Goal: Transaction & Acquisition: Book appointment/travel/reservation

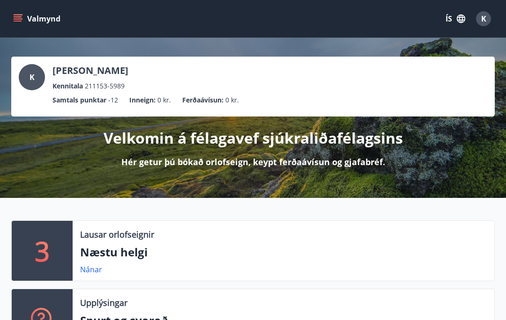
click at [484, 17] on span "K" at bounding box center [483, 19] width 5 height 10
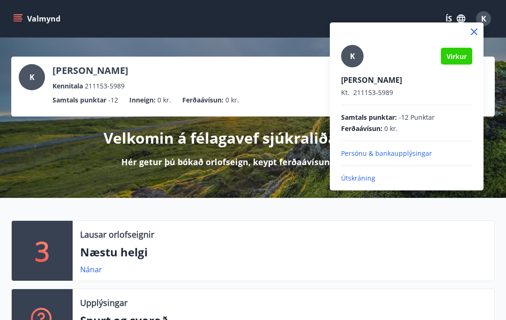
click at [346, 178] on p "Útskráning" at bounding box center [406, 178] width 131 height 9
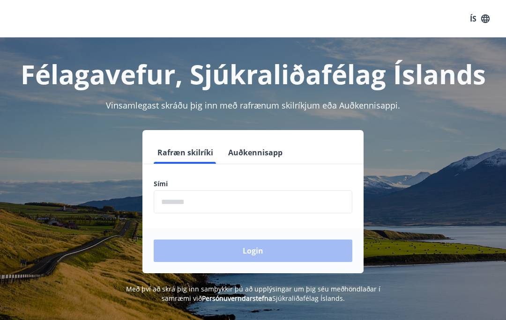
click at [193, 204] on input "phone" at bounding box center [253, 202] width 199 height 23
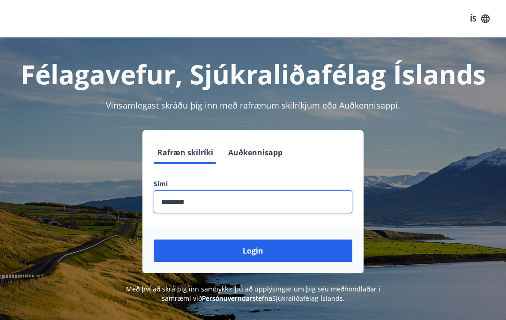
type input "********"
click at [282, 247] on button "Login" at bounding box center [253, 251] width 199 height 22
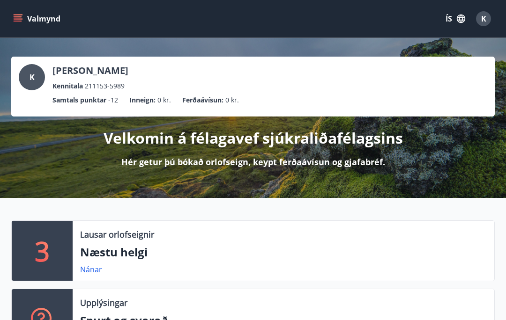
click at [12, 15] on button "Valmynd" at bounding box center [37, 18] width 53 height 17
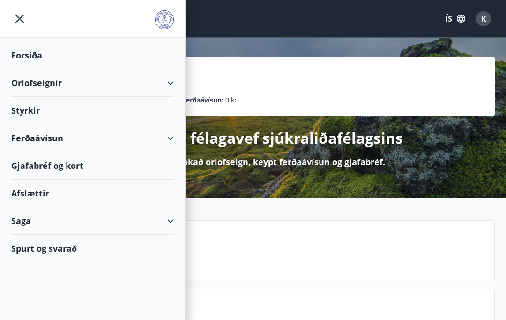
click at [175, 82] on icon at bounding box center [170, 83] width 11 height 11
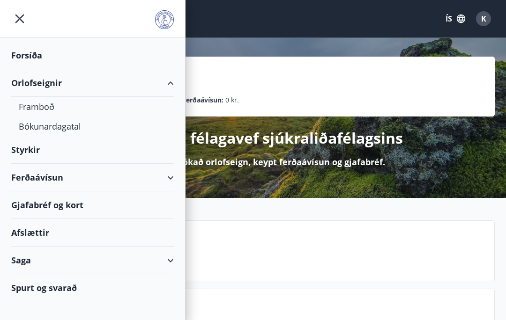
click at [67, 130] on div "Bókunardagatal" at bounding box center [93, 127] width 148 height 20
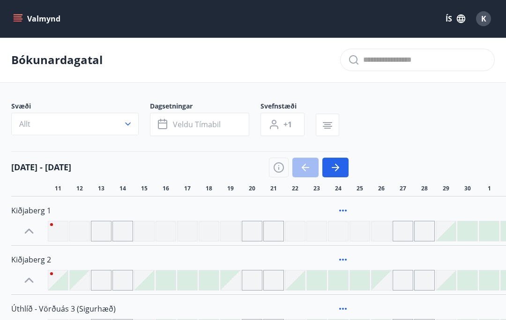
click at [97, 122] on button "Allt" at bounding box center [74, 124] width 127 height 22
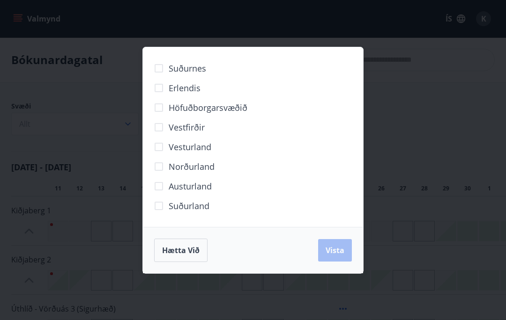
click at [184, 86] on span "Erlendis" at bounding box center [185, 88] width 32 height 12
click at [342, 244] on button "Vista" at bounding box center [335, 250] width 34 height 22
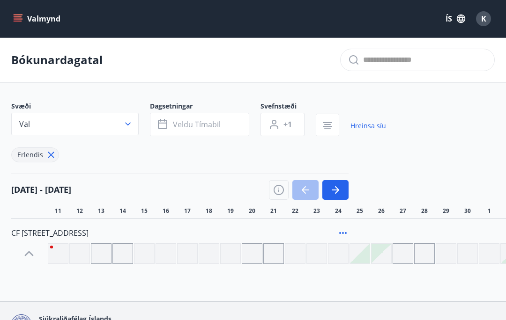
click at [337, 186] on icon "button" at bounding box center [335, 190] width 11 height 11
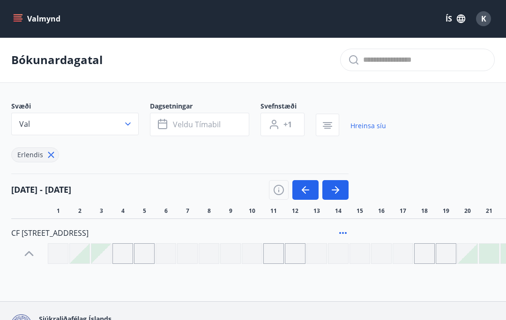
click at [339, 188] on icon "button" at bounding box center [335, 190] width 11 height 11
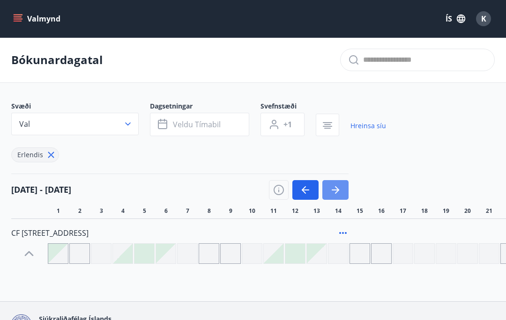
click at [338, 186] on icon "button" at bounding box center [335, 190] width 11 height 11
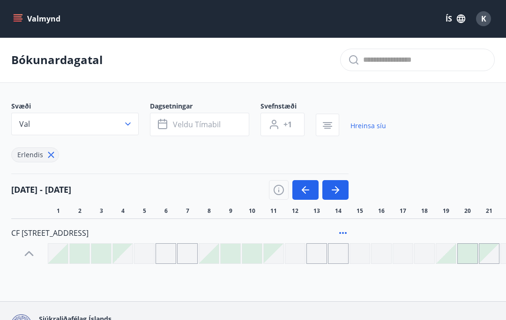
click at [342, 182] on button "button" at bounding box center [335, 190] width 26 height 20
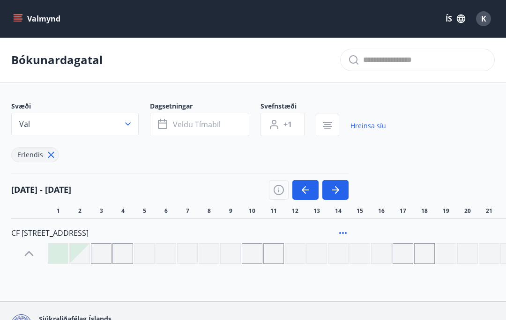
click at [303, 192] on icon "button" at bounding box center [305, 190] width 11 height 11
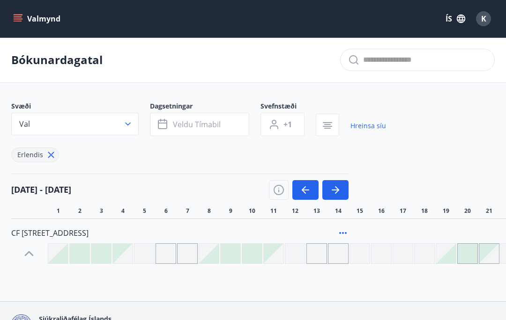
click at [303, 192] on icon "button" at bounding box center [305, 190] width 11 height 11
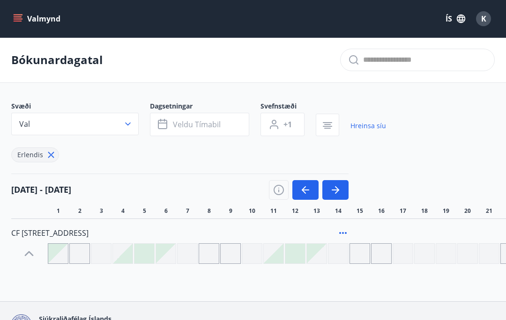
click at [303, 194] on icon "button" at bounding box center [305, 190] width 11 height 11
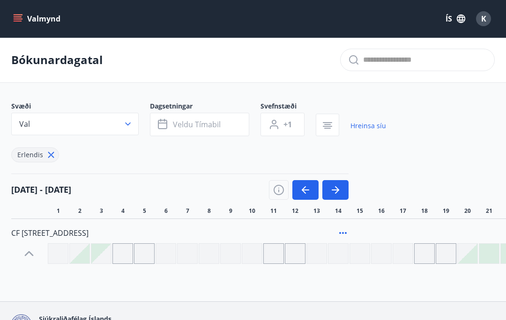
click at [304, 190] on icon "button" at bounding box center [305, 190] width 7 height 1
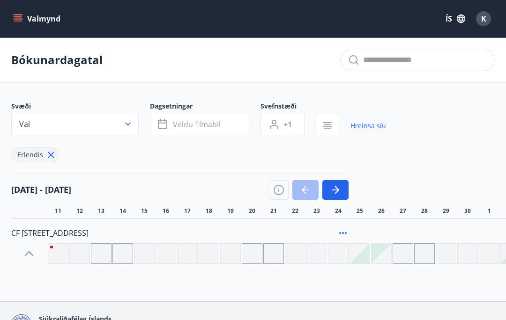
click at [229, 122] on button "Veldu tímabil" at bounding box center [199, 124] width 99 height 23
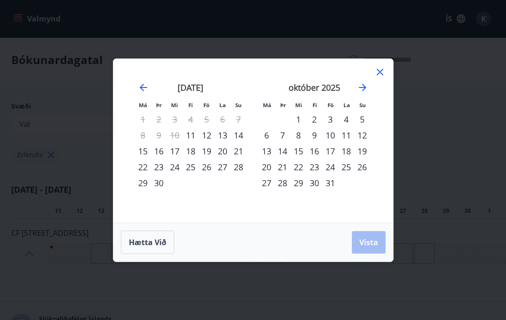
click at [381, 69] on icon at bounding box center [379, 72] width 11 height 11
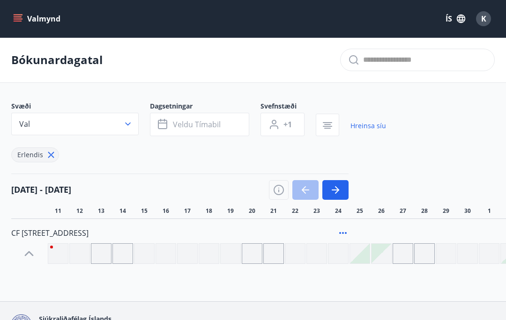
click at [205, 122] on span "Veldu tímabil" at bounding box center [197, 124] width 48 height 10
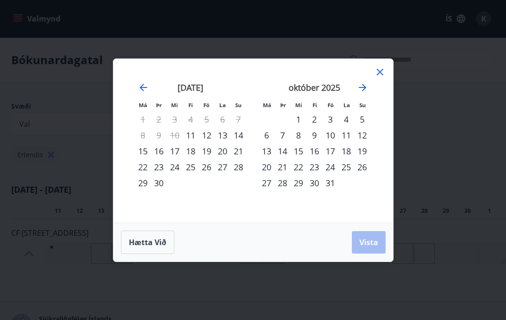
click at [363, 85] on icon "Move forward to switch to the next month." at bounding box center [362, 87] width 7 height 7
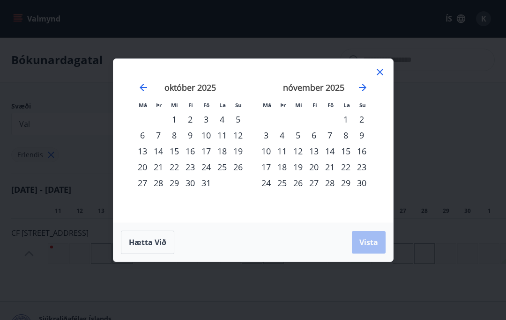
click at [362, 82] on icon "Move forward to switch to the next month." at bounding box center [362, 87] width 11 height 11
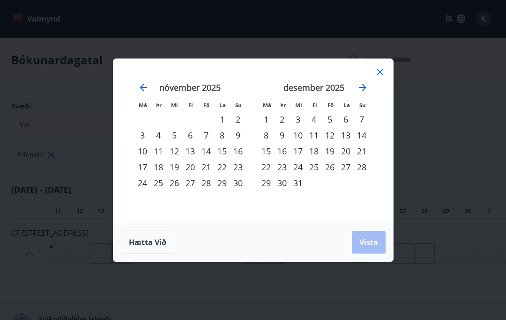
click at [361, 82] on icon "Move forward to switch to the next month." at bounding box center [362, 87] width 11 height 11
click at [364, 84] on icon "Move forward to switch to the next month." at bounding box center [362, 87] width 11 height 11
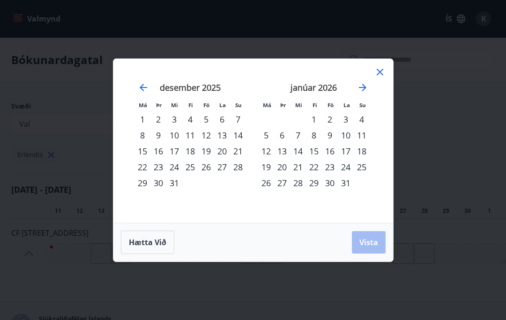
click at [364, 84] on icon "Move forward to switch to the next month." at bounding box center [362, 87] width 11 height 11
click at [366, 84] on icon "Move forward to switch to the next month." at bounding box center [362, 87] width 11 height 11
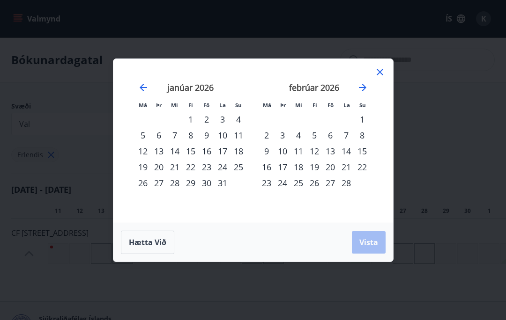
click at [368, 84] on icon "Move forward to switch to the next month." at bounding box center [362, 87] width 11 height 11
click at [364, 86] on icon "Move forward to switch to the next month." at bounding box center [362, 87] width 7 height 7
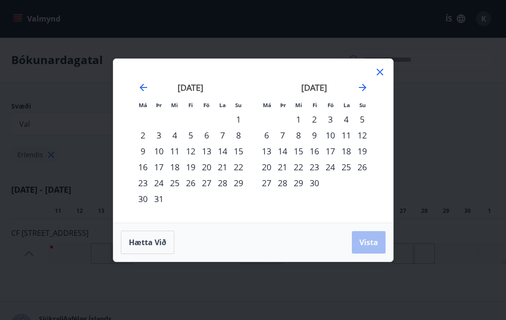
click at [361, 83] on icon "Move forward to switch to the next month." at bounding box center [362, 87] width 11 height 11
click at [378, 75] on icon at bounding box center [379, 72] width 11 height 11
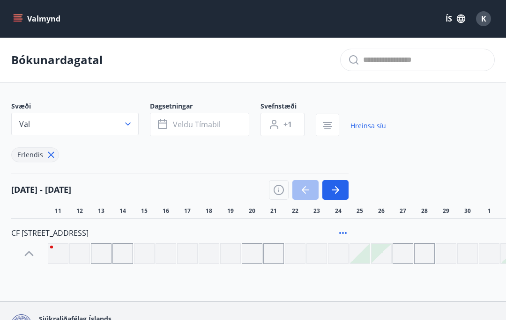
click at [24, 16] on button "Valmynd" at bounding box center [37, 18] width 53 height 17
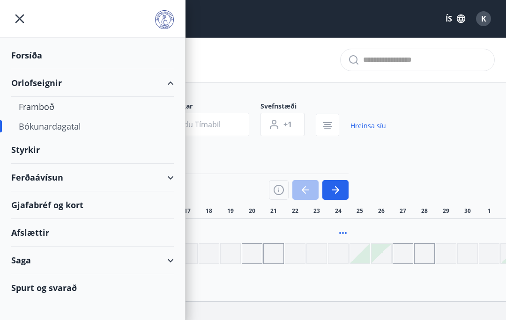
click at [30, 54] on div "Forsíða" at bounding box center [92, 56] width 163 height 28
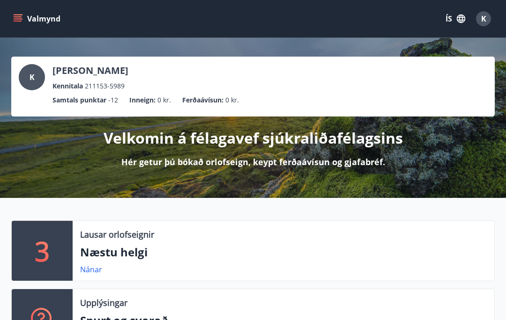
click at [15, 18] on icon "menu" at bounding box center [17, 18] width 9 height 9
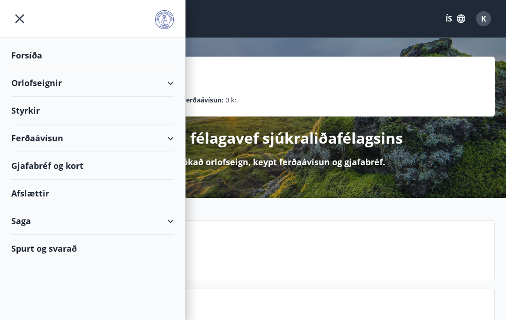
click at [163, 83] on div "Orlofseignir" at bounding box center [92, 83] width 163 height 28
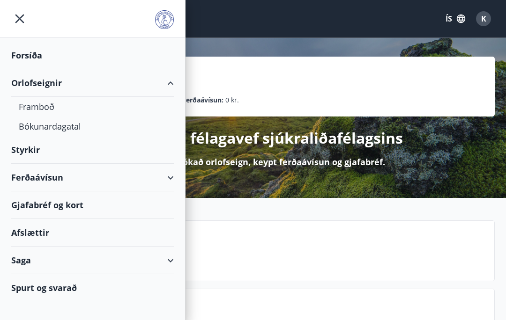
click at [19, 12] on icon "menu" at bounding box center [19, 18] width 17 height 17
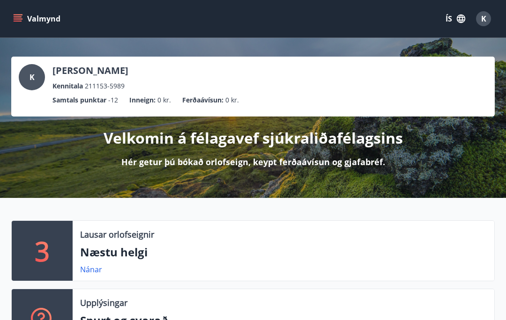
click at [27, 15] on button "Valmynd" at bounding box center [37, 18] width 53 height 17
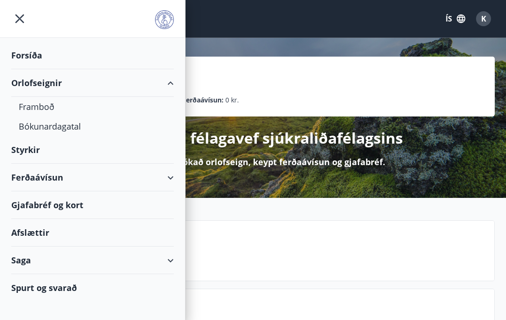
click at [63, 124] on div "Bókunardagatal" at bounding box center [93, 127] width 148 height 20
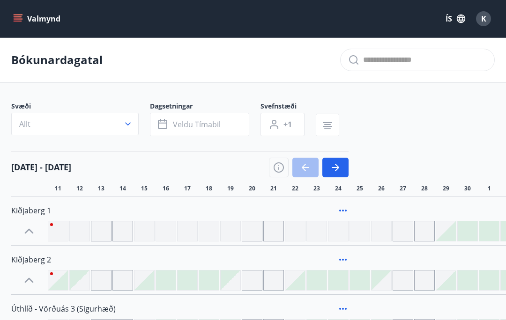
click at [98, 113] on button "Allt" at bounding box center [74, 124] width 127 height 22
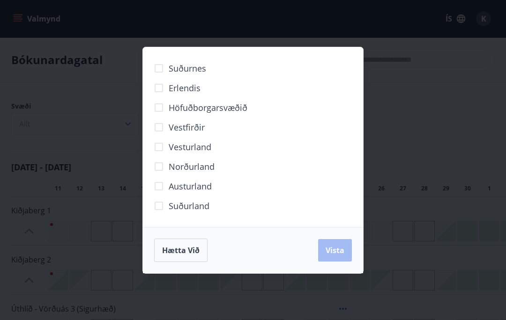
click at [189, 89] on span "Erlendis" at bounding box center [185, 88] width 32 height 12
click at [337, 248] on span "Vista" at bounding box center [335, 250] width 19 height 10
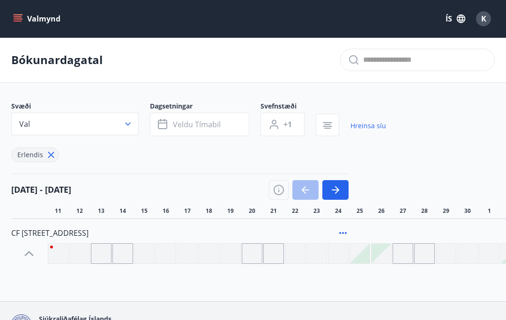
click at [195, 124] on span "Veldu tímabil" at bounding box center [197, 124] width 48 height 10
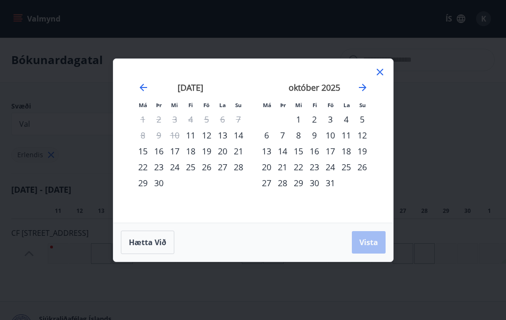
click at [367, 87] on icon "Move forward to switch to the next month." at bounding box center [362, 87] width 11 height 11
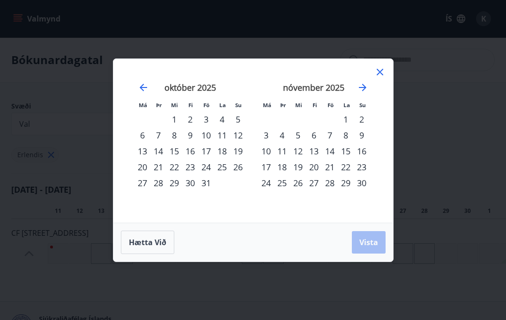
click at [366, 87] on icon "Move forward to switch to the next month." at bounding box center [362, 87] width 11 height 11
click at [362, 84] on icon "Move forward to switch to the next month." at bounding box center [362, 87] width 7 height 7
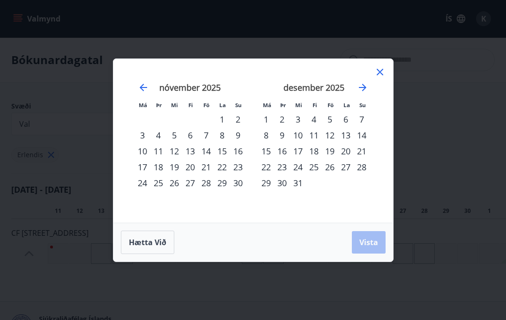
click at [362, 83] on icon "Move forward to switch to the next month." at bounding box center [362, 87] width 11 height 11
click at [359, 85] on icon "Move forward to switch to the next month." at bounding box center [362, 87] width 11 height 11
click at [359, 84] on icon "Move forward to switch to the next month." at bounding box center [362, 87] width 11 height 11
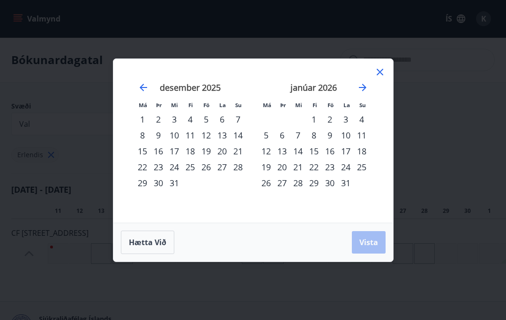
click at [362, 83] on icon "Move forward to switch to the next month." at bounding box center [362, 87] width 11 height 11
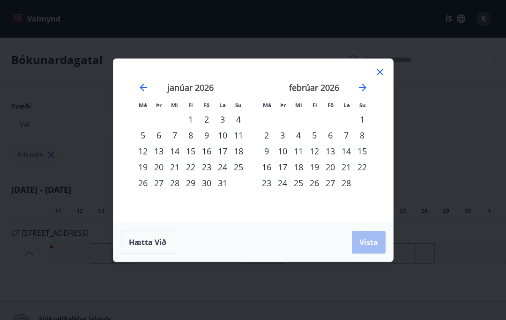
click at [363, 84] on icon "Move forward to switch to the next month." at bounding box center [362, 87] width 7 height 7
click at [363, 82] on icon "Move forward to switch to the next month." at bounding box center [362, 87] width 11 height 11
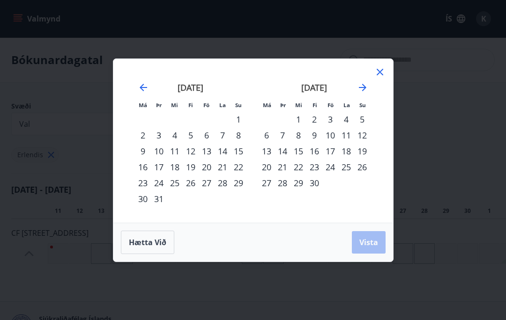
click at [359, 86] on icon "Move forward to switch to the next month." at bounding box center [362, 87] width 11 height 11
click at [363, 83] on icon "Move forward to switch to the next month." at bounding box center [362, 87] width 11 height 11
click at [316, 150] on div "18" at bounding box center [314, 151] width 16 height 16
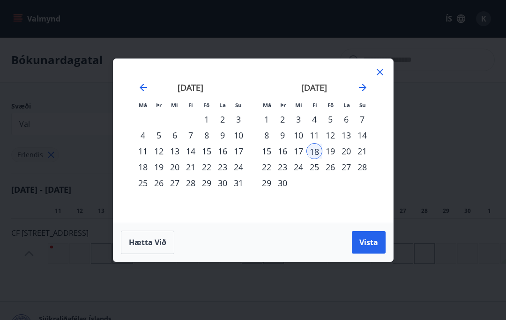
click at [312, 170] on div "25" at bounding box center [314, 167] width 16 height 16
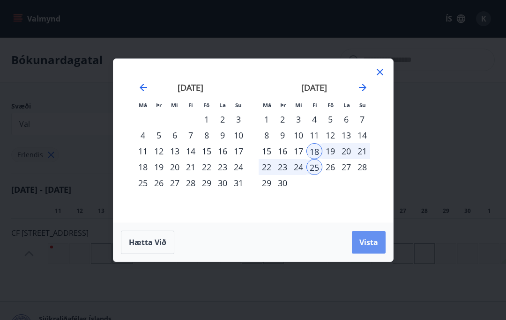
click at [373, 243] on span "Vista" at bounding box center [368, 243] width 19 height 10
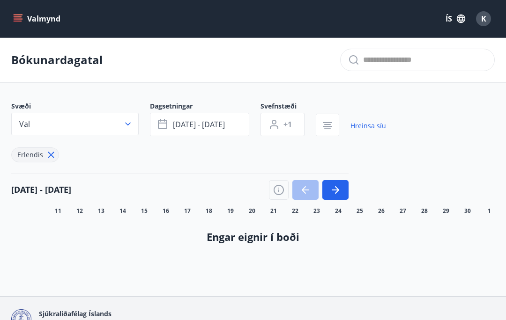
click at [50, 16] on button "Valmynd" at bounding box center [37, 18] width 53 height 17
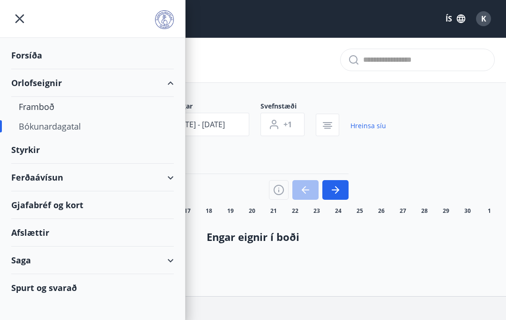
click at [35, 53] on div "Forsíða" at bounding box center [92, 56] width 163 height 28
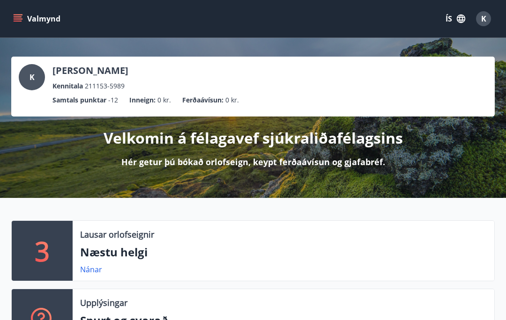
click at [16, 16] on icon "menu" at bounding box center [17, 18] width 9 height 9
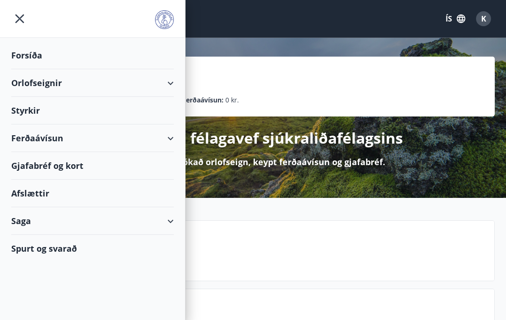
click at [167, 81] on div "Orlofseignir" at bounding box center [92, 83] width 163 height 28
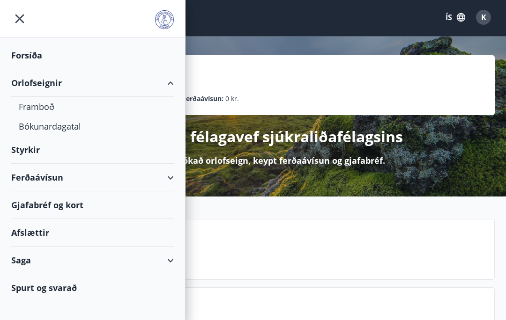
scroll to position [2, 0]
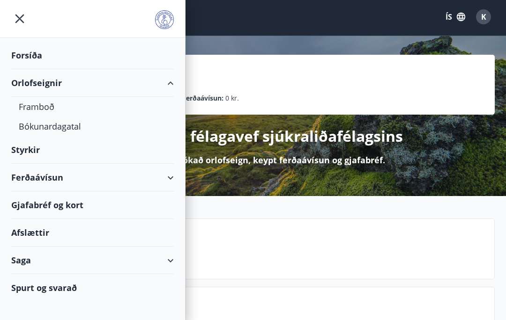
click at [24, 10] on icon "menu" at bounding box center [19, 18] width 17 height 17
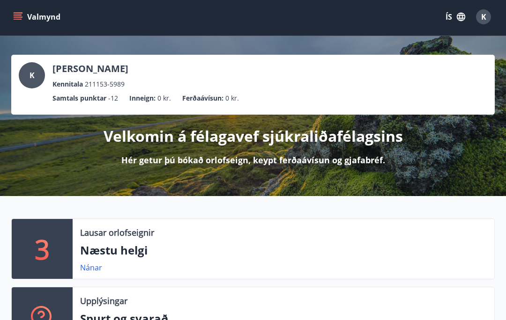
click at [23, 11] on button "Valmynd" at bounding box center [37, 16] width 53 height 17
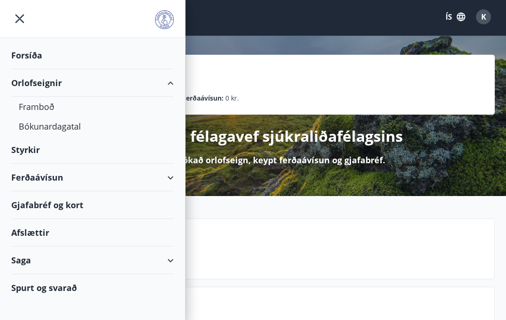
click at [74, 122] on div "Bókunardagatal" at bounding box center [93, 127] width 148 height 20
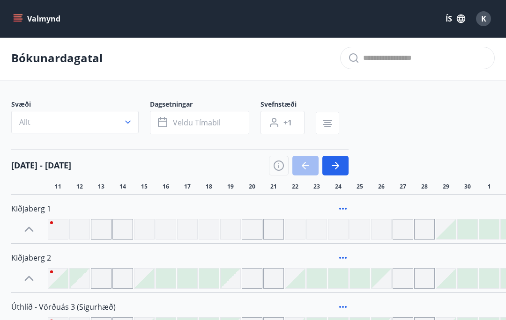
click at [115, 119] on button "Allt" at bounding box center [74, 122] width 127 height 22
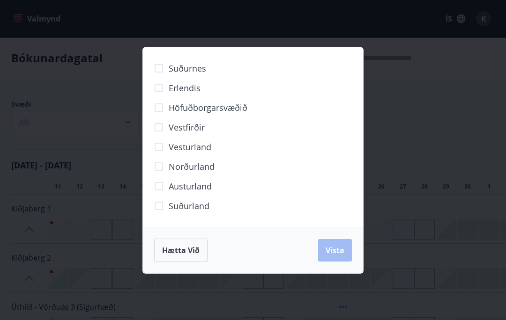
click at [195, 90] on span "Erlendis" at bounding box center [185, 88] width 32 height 12
click at [348, 253] on button "Vista" at bounding box center [335, 250] width 34 height 22
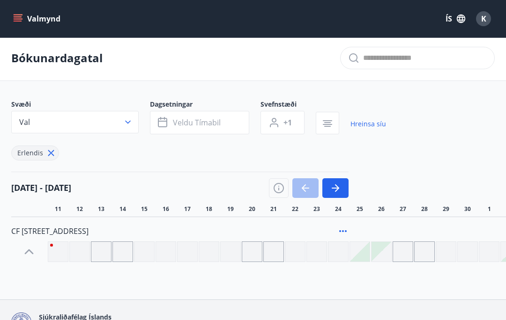
click at [216, 120] on span "Veldu tímabil" at bounding box center [197, 123] width 48 height 10
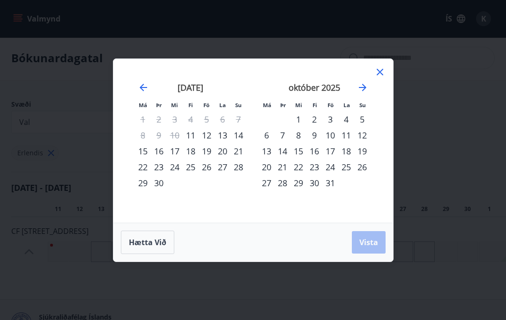
click at [368, 85] on icon "Move forward to switch to the next month." at bounding box center [362, 87] width 11 height 11
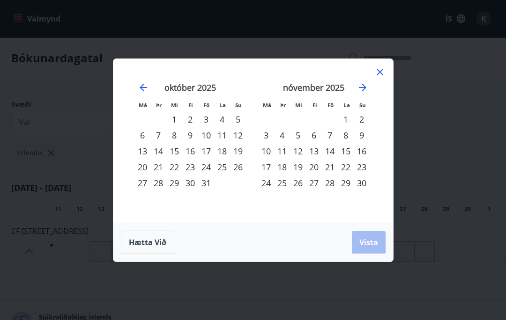
click at [369, 86] on div "nóvember 2025" at bounding box center [313, 90] width 111 height 41
click at [364, 89] on icon "Move forward to switch to the next month." at bounding box center [362, 87] width 7 height 7
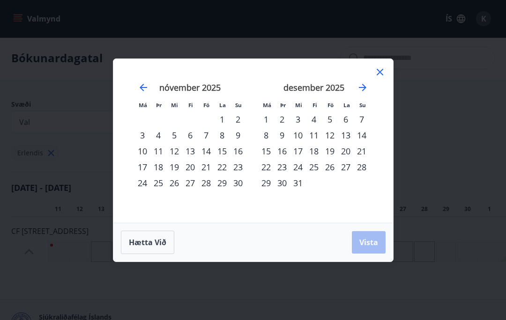
click at [364, 89] on icon "Move forward to switch to the next month." at bounding box center [362, 87] width 7 height 7
click at [368, 83] on icon "Move forward to switch to the next month." at bounding box center [362, 87] width 11 height 11
click at [415, 86] on strong "janúar 2026" at bounding box center [438, 87] width 46 height 11
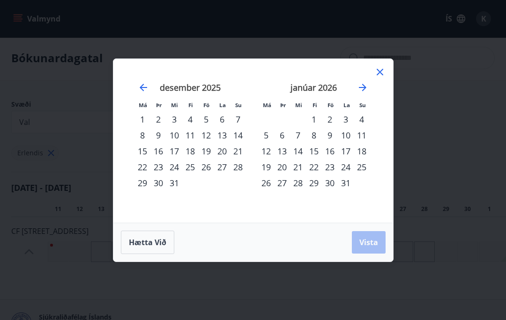
click at [368, 82] on icon "Move forward to switch to the next month." at bounding box center [362, 87] width 11 height 11
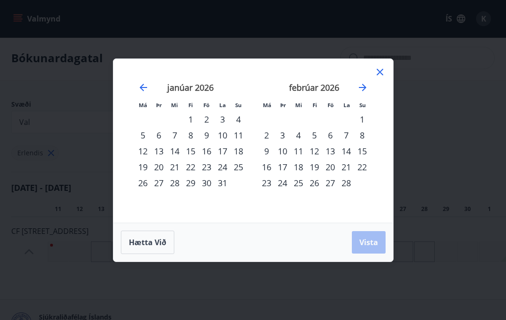
click at [373, 87] on div "febrúar 2026 1 2 3 4 5 6 7 8 9 10 11 12 13 14 15 16 17 18 19 20 21 22 23 24 25 …" at bounding box center [315, 147] width 124 height 154
click at [362, 82] on icon "Move forward to switch to the next month." at bounding box center [362, 87] width 11 height 11
click at [368, 85] on icon "Move forward to switch to the next month." at bounding box center [362, 87] width 11 height 11
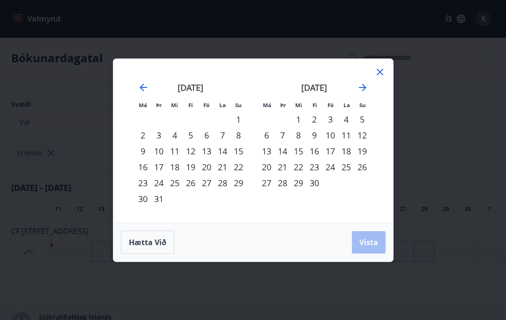
click at [362, 82] on icon "Move forward to switch to the next month." at bounding box center [362, 87] width 11 height 11
click at [316, 152] on div "18" at bounding box center [314, 151] width 16 height 16
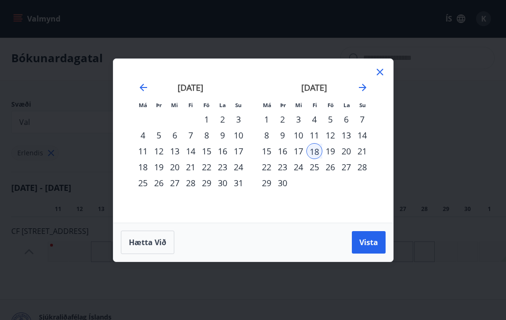
click at [349, 148] on div "20" at bounding box center [346, 151] width 16 height 16
click at [347, 149] on div "20" at bounding box center [346, 151] width 16 height 16
click at [350, 167] on div "27" at bounding box center [346, 167] width 16 height 16
click at [369, 240] on span "Vista" at bounding box center [368, 243] width 19 height 10
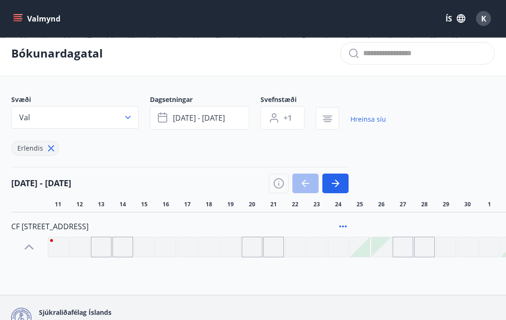
scroll to position [4, 0]
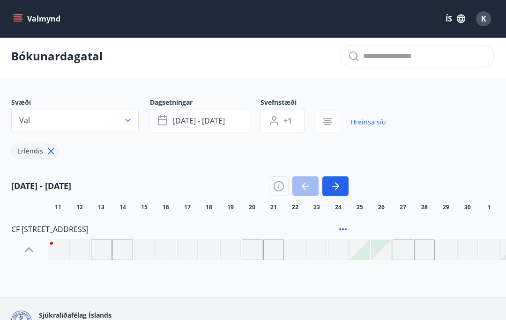
click at [223, 117] on button "jún 20 - jún 27" at bounding box center [199, 120] width 99 height 23
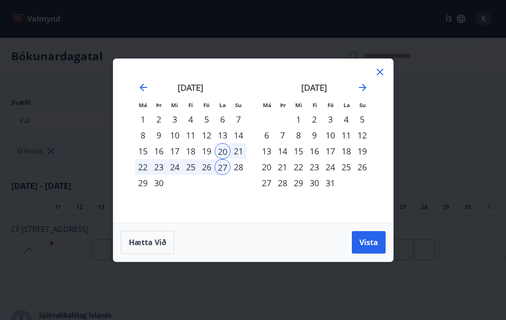
click at [346, 155] on div "18" at bounding box center [346, 151] width 16 height 16
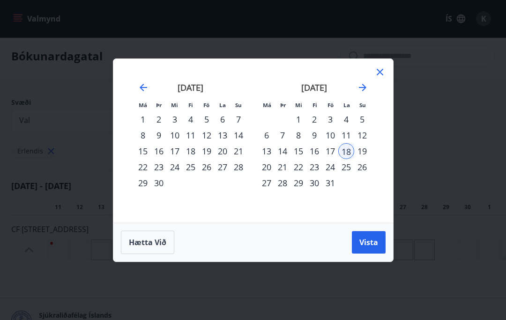
click at [353, 166] on div "25" at bounding box center [346, 167] width 16 height 16
click at [382, 67] on icon at bounding box center [379, 72] width 11 height 11
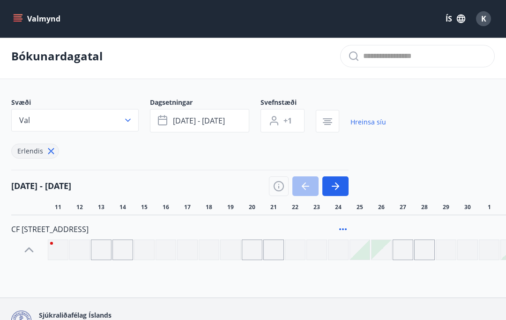
click at [212, 122] on span "jún 20 - jún 27" at bounding box center [199, 121] width 52 height 10
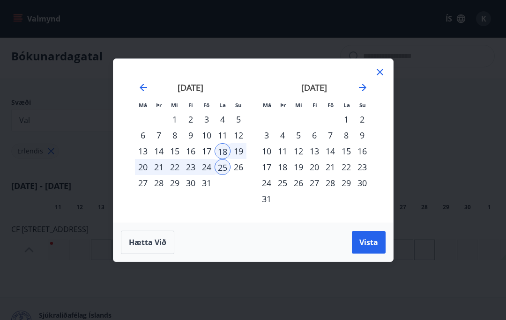
click at [77, 89] on div "Má Þr Mi Fi Fö La Su Má Þr Mi Fi Fö La Su júní 2026 1 2 3 4 5 6 7 8 9 10 11 12 …" at bounding box center [253, 160] width 506 height 320
click at [50, 119] on div "Má Þr Mi Fi Fö La Su Má Þr Mi Fi Fö La Su júní 2026 1 2 3 4 5 6 7 8 9 10 11 12 …" at bounding box center [253, 160] width 506 height 320
click at [375, 72] on icon at bounding box center [379, 72] width 11 height 11
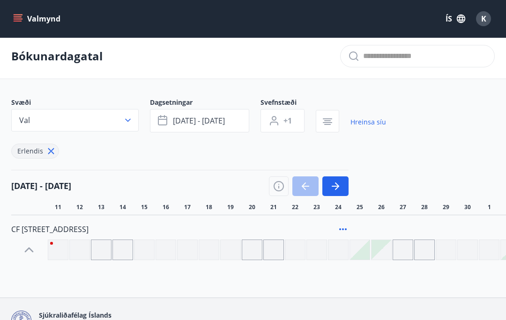
click at [74, 111] on button "Val" at bounding box center [74, 120] width 127 height 22
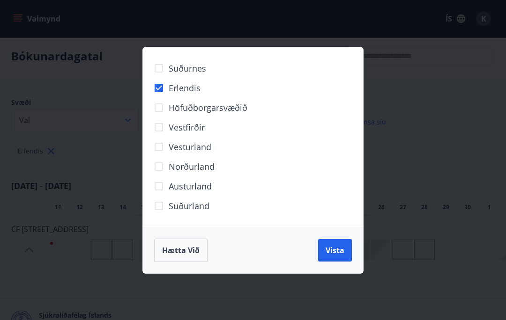
click at [339, 246] on span "Vista" at bounding box center [335, 250] width 19 height 10
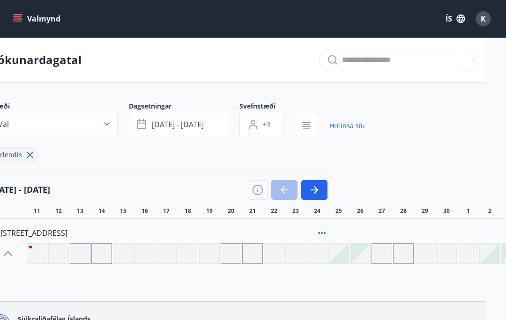
scroll to position [0, 26]
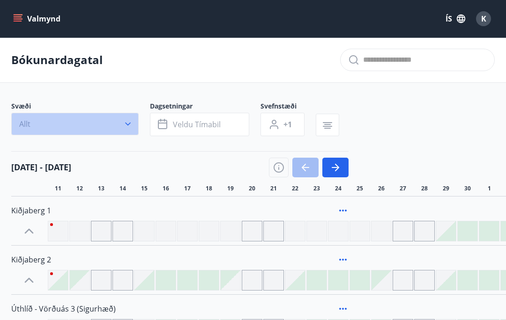
click at [107, 119] on button "Allt" at bounding box center [74, 124] width 127 height 22
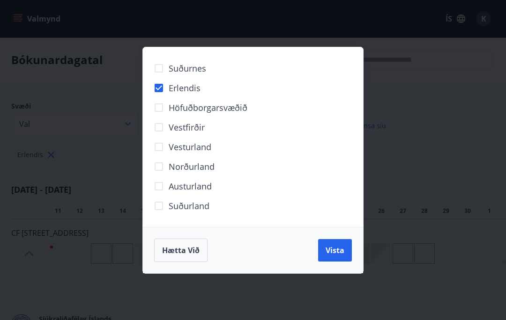
click at [340, 247] on span "Vista" at bounding box center [335, 250] width 19 height 10
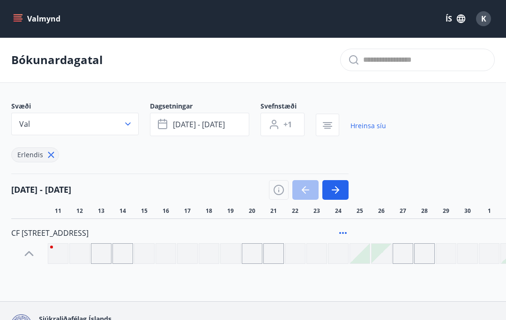
click at [231, 127] on button "jún 20 - jún 27" at bounding box center [199, 124] width 99 height 23
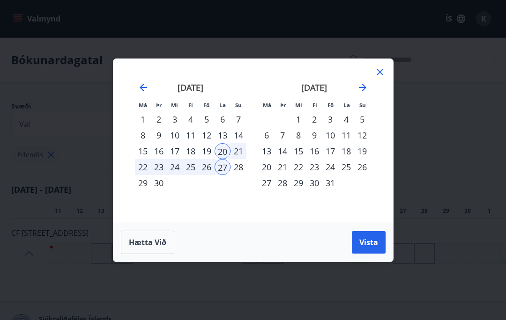
click at [370, 243] on span "Vista" at bounding box center [368, 243] width 19 height 10
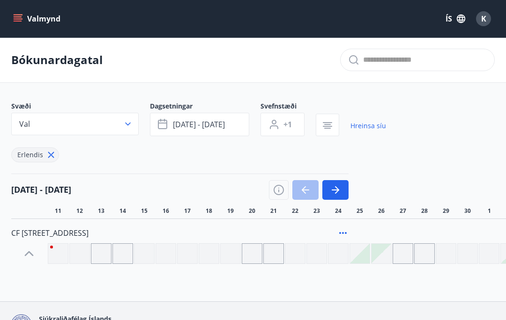
click at [249, 252] on div at bounding box center [252, 254] width 21 height 21
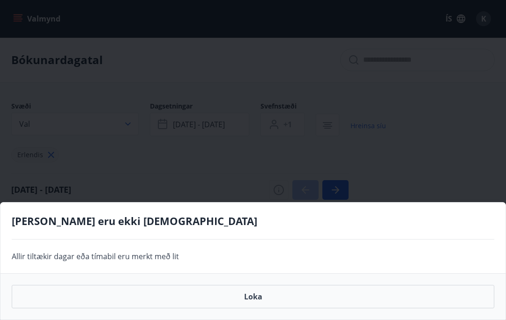
click at [291, 287] on button "Loka" at bounding box center [253, 296] width 483 height 23
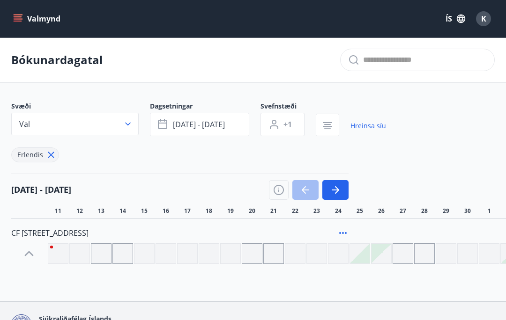
click at [15, 17] on icon "menu" at bounding box center [18, 16] width 8 height 1
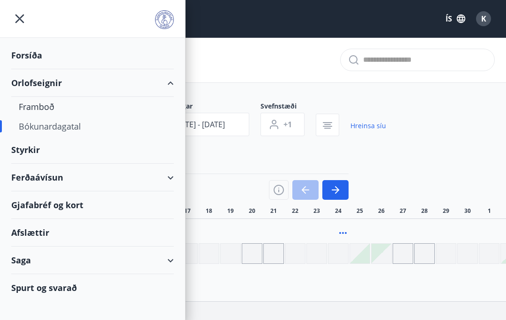
click at [68, 127] on div "Bókunardagatal" at bounding box center [93, 127] width 148 height 20
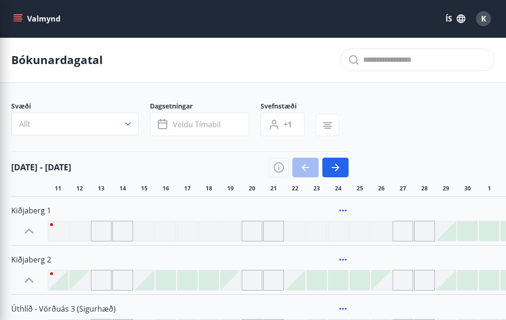
click at [431, 117] on div "Svæði Allt Dagsetningar Veldu tímabil Svefnstæði +1" at bounding box center [252, 121] width 483 height 38
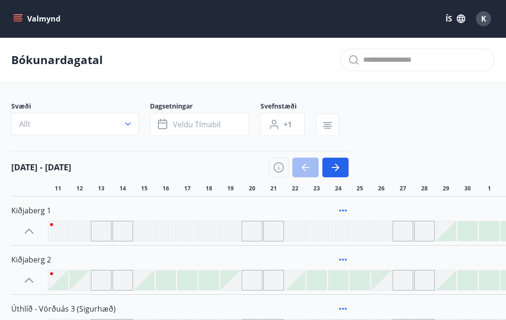
click at [120, 122] on button "Allt" at bounding box center [74, 124] width 127 height 22
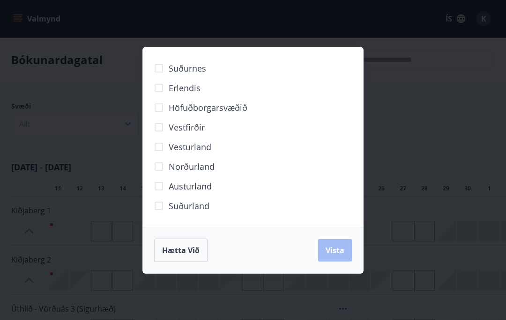
click at [194, 88] on span "Erlendis" at bounding box center [185, 88] width 32 height 12
click at [338, 250] on span "Vista" at bounding box center [335, 250] width 19 height 10
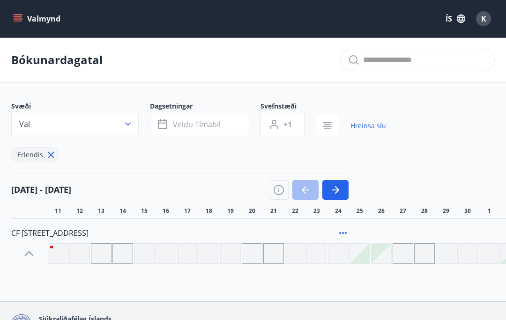
click at [212, 122] on span "Veldu tímabil" at bounding box center [197, 124] width 48 height 10
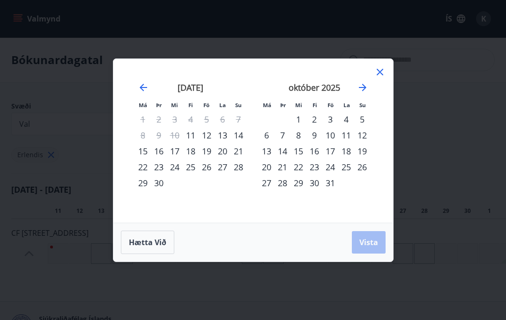
click at [367, 82] on icon "Move forward to switch to the next month." at bounding box center [362, 87] width 11 height 11
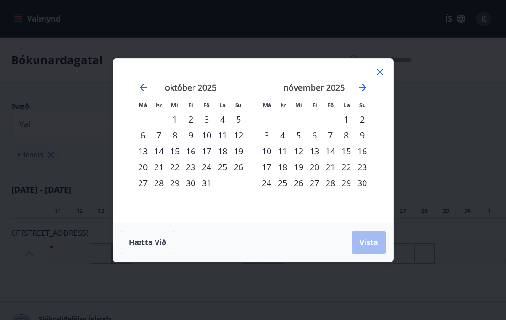
click at [367, 84] on icon "Move forward to switch to the next month." at bounding box center [362, 87] width 11 height 11
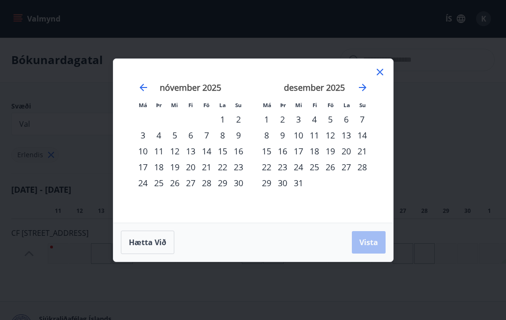
click at [368, 82] on icon "Move forward to switch to the next month." at bounding box center [362, 87] width 11 height 11
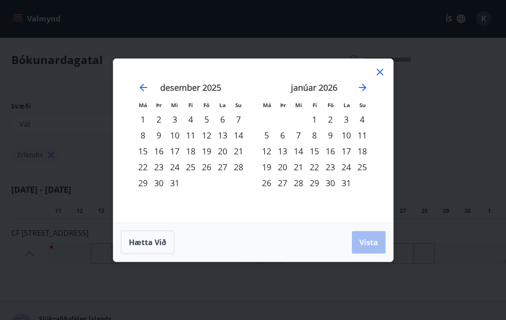
click at [366, 89] on icon "Move forward to switch to the next month." at bounding box center [362, 87] width 11 height 11
click at [364, 88] on icon "Move forward to switch to the next month." at bounding box center [362, 87] width 7 height 7
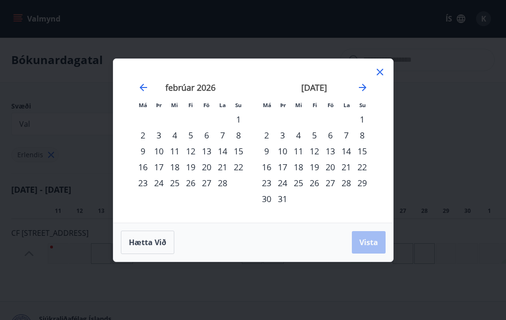
click at [365, 87] on icon "Move forward to switch to the next month." at bounding box center [362, 87] width 7 height 7
click at [366, 83] on icon "Move forward to switch to the next month." at bounding box center [362, 87] width 11 height 11
click at [366, 88] on icon "Move forward to switch to the next month." at bounding box center [362, 87] width 11 height 11
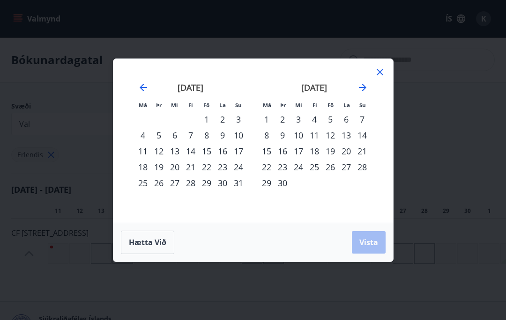
click at [349, 150] on div "20" at bounding box center [346, 151] width 16 height 16
click at [349, 168] on div "27" at bounding box center [346, 167] width 16 height 16
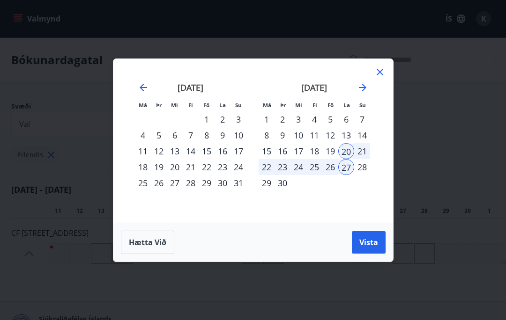
click at [373, 238] on span "Vista" at bounding box center [368, 243] width 19 height 10
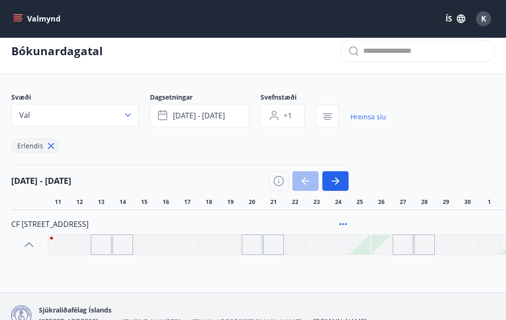
scroll to position [36, 0]
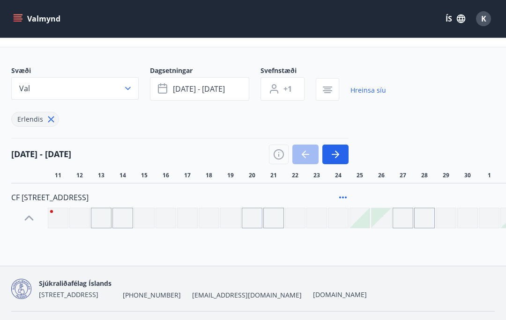
click at [229, 91] on button "jún 20 - jún 27" at bounding box center [199, 88] width 99 height 23
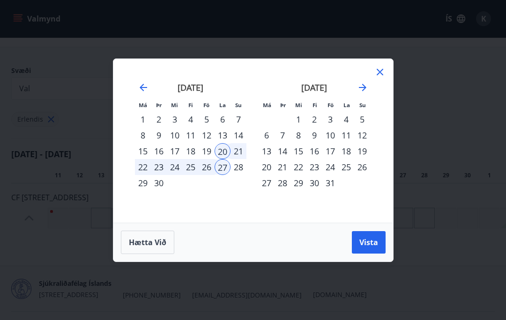
click at [351, 148] on div "18" at bounding box center [346, 151] width 16 height 16
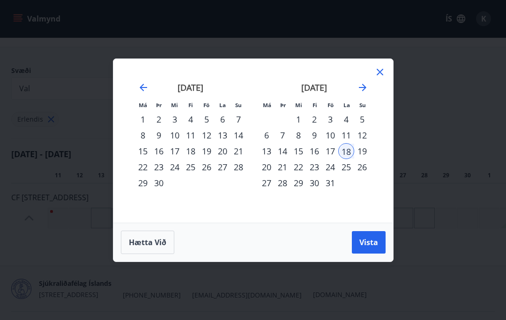
click at [351, 148] on div "18" at bounding box center [346, 151] width 16 height 16
click at [343, 169] on div "25" at bounding box center [346, 167] width 16 height 16
click at [378, 235] on button "Vista" at bounding box center [369, 242] width 34 height 22
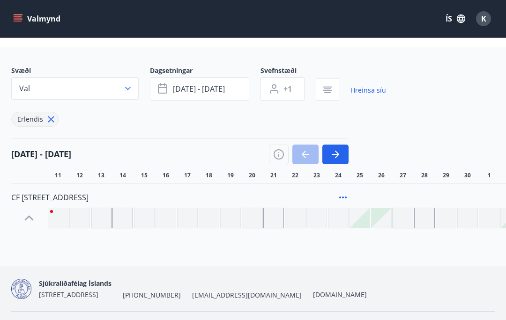
click at [219, 82] on button "júl 18 - júl 25" at bounding box center [199, 88] width 99 height 23
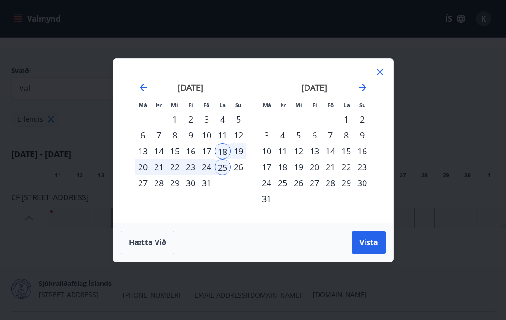
click at [144, 80] on div "júlí 2026" at bounding box center [190, 90] width 111 height 41
click at [148, 87] on icon "Move backward to switch to the previous month." at bounding box center [143, 87] width 11 height 11
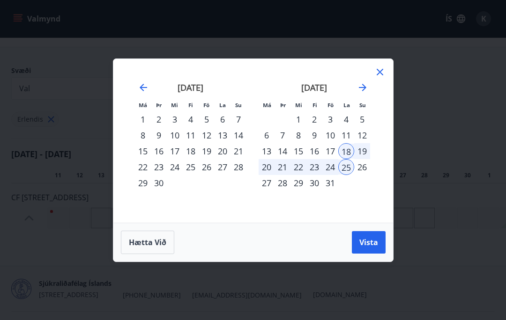
click at [224, 148] on div "20" at bounding box center [223, 151] width 16 height 16
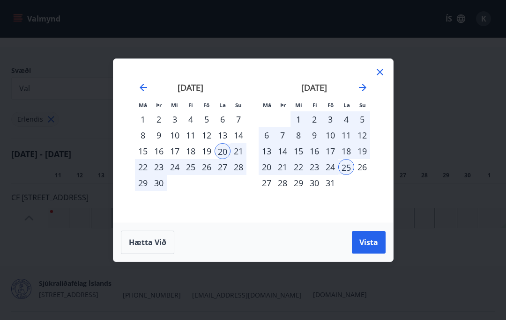
click at [226, 164] on div "27" at bounding box center [223, 167] width 16 height 16
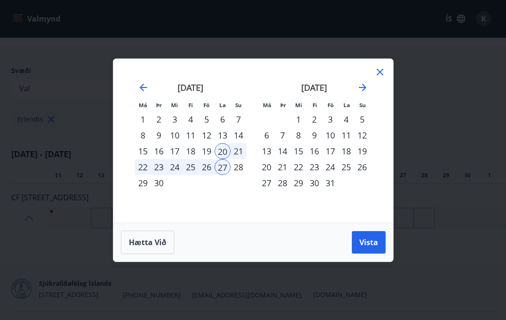
click at [371, 235] on button "Vista" at bounding box center [369, 242] width 34 height 22
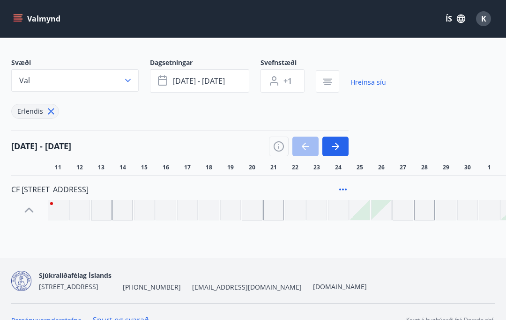
scroll to position [42, 0]
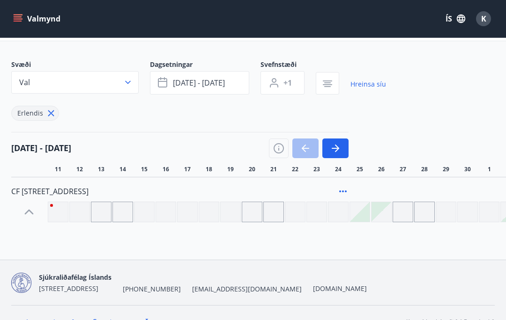
click at [493, 24] on button "K" at bounding box center [483, 18] width 22 height 22
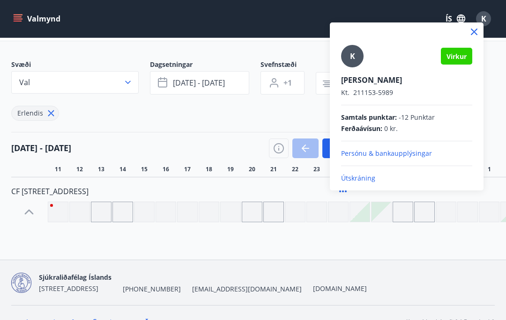
click at [211, 38] on div at bounding box center [253, 160] width 506 height 320
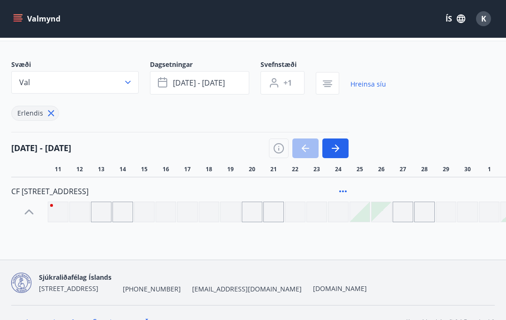
click at [24, 17] on button "Valmynd" at bounding box center [37, 18] width 53 height 17
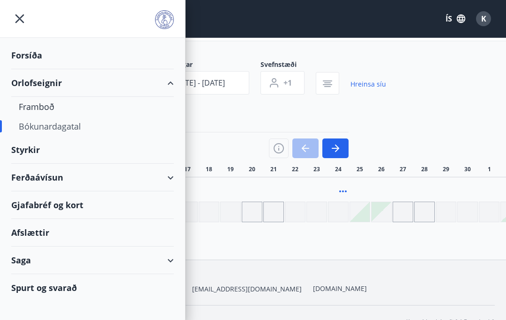
click at [39, 57] on div "Forsíða" at bounding box center [92, 56] width 163 height 28
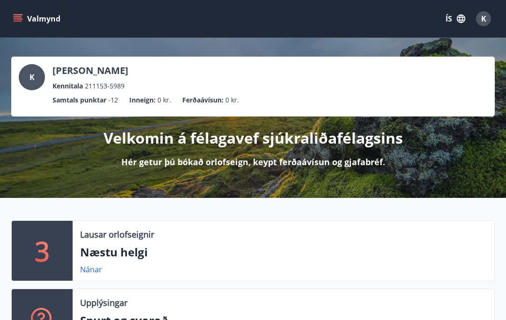
click at [22, 25] on button "Valmynd" at bounding box center [37, 18] width 53 height 17
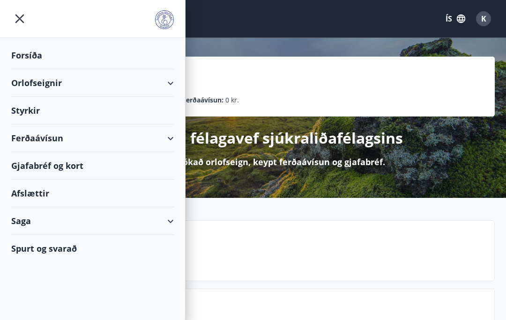
click at [164, 83] on div "Orlofseignir" at bounding box center [92, 83] width 163 height 28
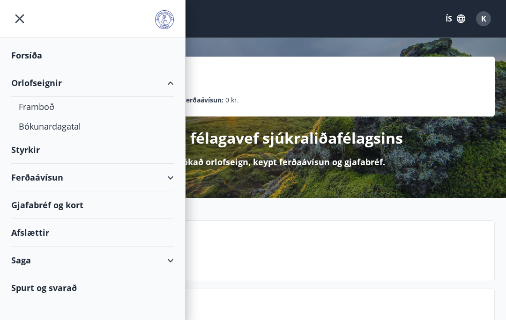
click at [62, 124] on div "Bókunardagatal" at bounding box center [93, 127] width 148 height 20
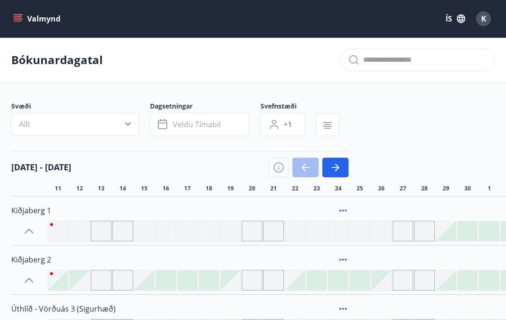
click at [117, 115] on button "Allt" at bounding box center [74, 124] width 127 height 22
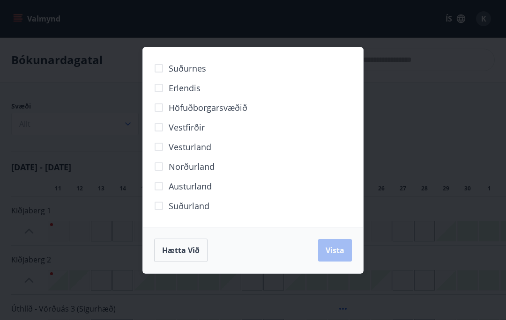
click at [191, 88] on span "Erlendis" at bounding box center [185, 88] width 32 height 12
click at [346, 249] on button "Vista" at bounding box center [335, 250] width 34 height 22
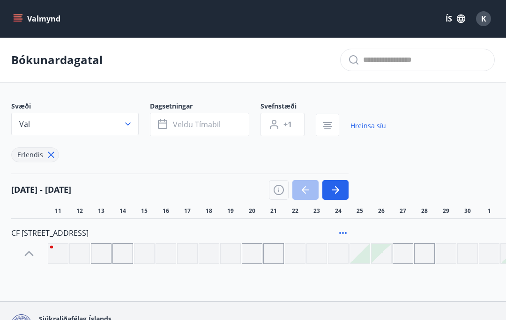
click at [208, 124] on span "Veldu tímabil" at bounding box center [197, 124] width 48 height 10
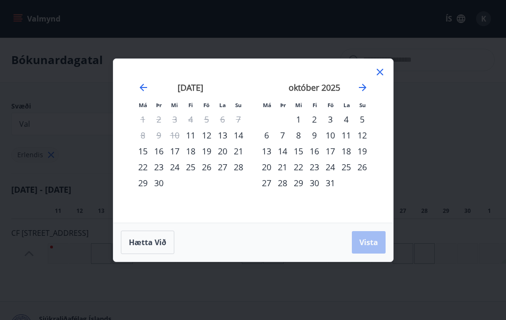
click at [365, 86] on icon "Move forward to switch to the next month." at bounding box center [362, 87] width 11 height 11
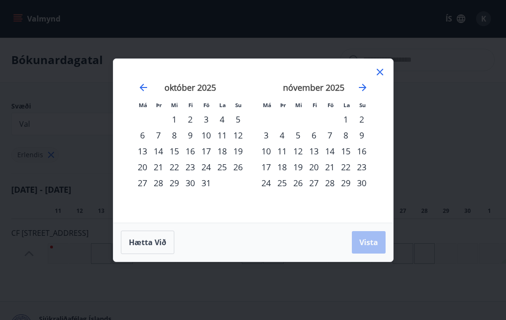
click at [365, 85] on icon "Move forward to switch to the next month." at bounding box center [362, 87] width 11 height 11
click at [366, 86] on icon "Move forward to switch to the next month." at bounding box center [362, 87] width 11 height 11
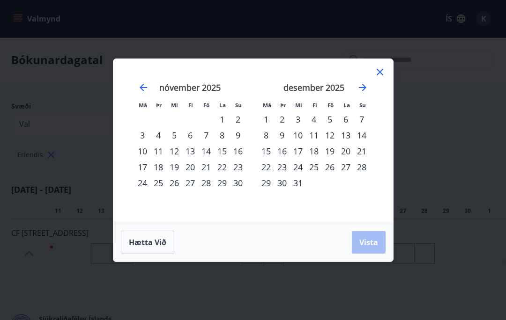
click at [366, 86] on icon "Move forward to switch to the next month." at bounding box center [362, 87] width 11 height 11
click at [368, 87] on icon "Move forward to switch to the next month." at bounding box center [362, 87] width 11 height 11
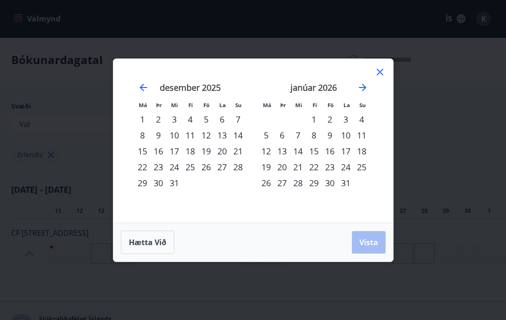
click at [368, 87] on icon "Move forward to switch to the next month." at bounding box center [362, 87] width 11 height 11
click at [367, 86] on icon "Move forward to switch to the next month." at bounding box center [362, 87] width 11 height 11
click at [368, 87] on div "febrúar 2026" at bounding box center [313, 90] width 111 height 41
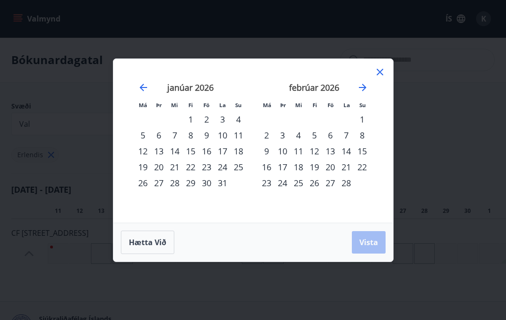
click at [367, 82] on icon "Move forward to switch to the next month." at bounding box center [362, 87] width 11 height 11
click at [368, 83] on icon "Move forward to switch to the next month." at bounding box center [362, 87] width 11 height 11
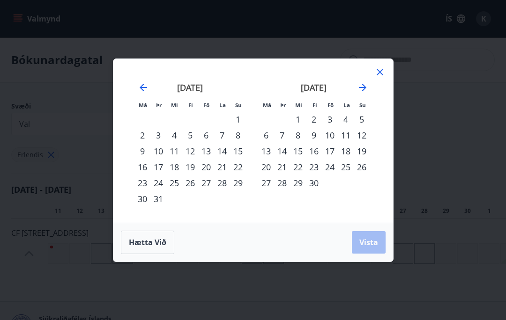
click at [368, 82] on icon "Move forward to switch to the next month." at bounding box center [362, 87] width 11 height 11
click at [366, 86] on icon "Move forward to switch to the next month." at bounding box center [362, 87] width 11 height 11
click at [348, 150] on div "20" at bounding box center [346, 151] width 16 height 16
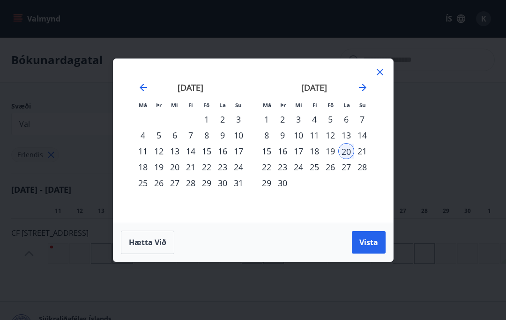
click at [347, 166] on div "27" at bounding box center [346, 167] width 16 height 16
click at [372, 244] on span "Vista" at bounding box center [368, 243] width 19 height 10
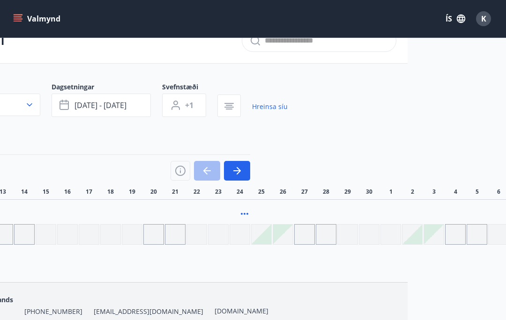
scroll to position [19, 0]
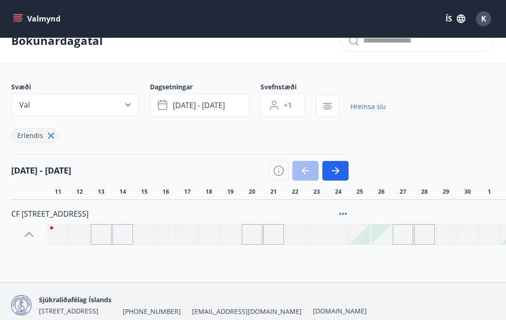
click at [341, 169] on button "button" at bounding box center [335, 171] width 26 height 20
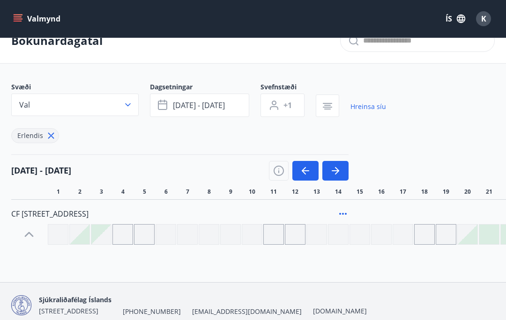
click at [341, 168] on icon "button" at bounding box center [335, 170] width 11 height 11
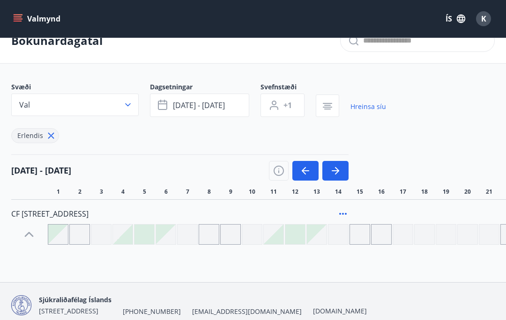
click at [337, 169] on icon "button" at bounding box center [337, 170] width 4 height 7
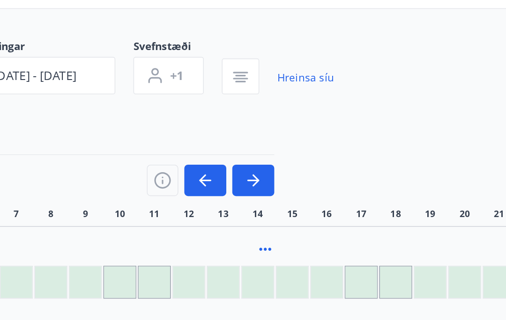
click at [212, 155] on div "01 jan - 31 jan 1 2 3 4 5 6 7 8 9 10 11 12 13 14 15 16 17 18 19 20 21 22 23 24 …" at bounding box center [252, 175] width 483 height 41
click at [211, 155] on div "01 jan - 31 jan 1 2 3 4 5 6 7 8 9 10 11 12 13 14 15 16 17 18 19 20 21 22 23 24 …" at bounding box center [252, 175] width 483 height 41
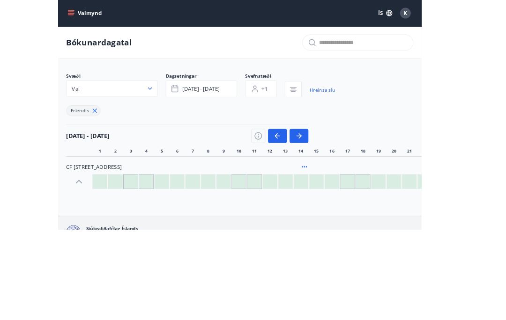
scroll to position [0, 0]
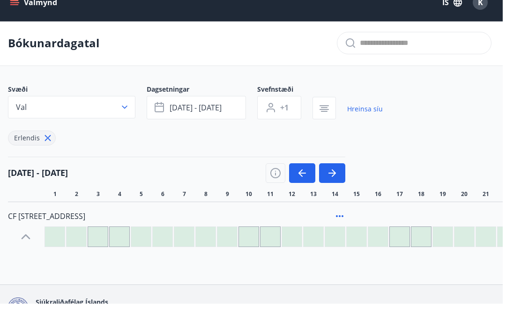
click at [324, 124] on icon "button" at bounding box center [327, 124] width 7 height 1
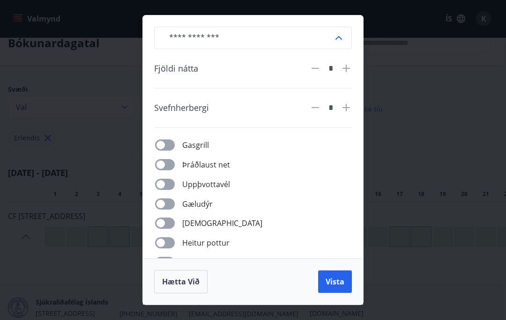
click at [449, 122] on div "​ Fjöldi nátta * Svefnherbergi * Gasgrill Þráðlaust net Uppþvottavél Gæludýr Þu…" at bounding box center [253, 160] width 506 height 320
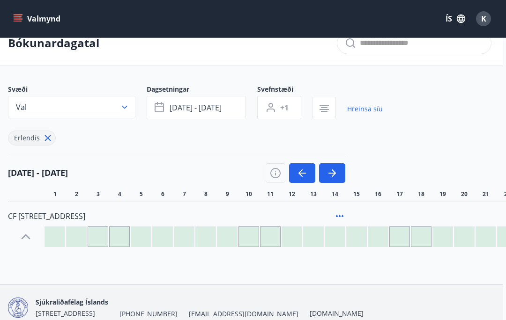
click at [333, 176] on icon "button" at bounding box center [334, 173] width 4 height 7
click at [335, 170] on icon "button" at bounding box center [332, 173] width 11 height 11
click at [335, 169] on icon "button" at bounding box center [332, 173] width 11 height 11
click at [337, 167] on button "button" at bounding box center [332, 173] width 26 height 20
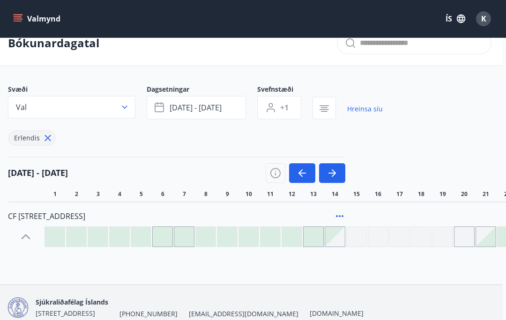
click at [319, 163] on button "button" at bounding box center [332, 173] width 26 height 20
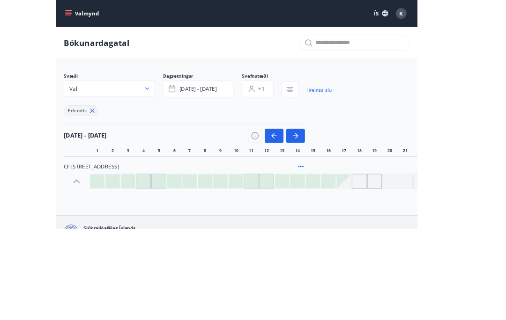
scroll to position [19, 9]
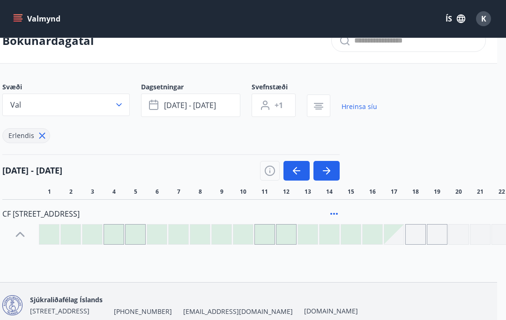
click at [328, 166] on icon "button" at bounding box center [326, 170] width 11 height 11
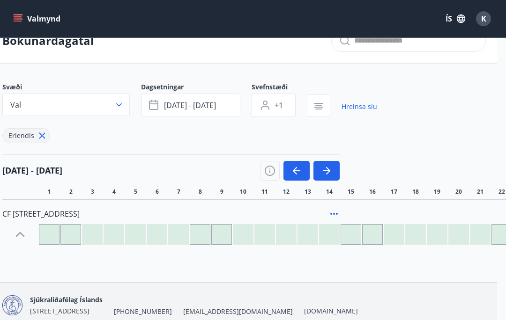
click at [290, 170] on button "button" at bounding box center [296, 171] width 26 height 20
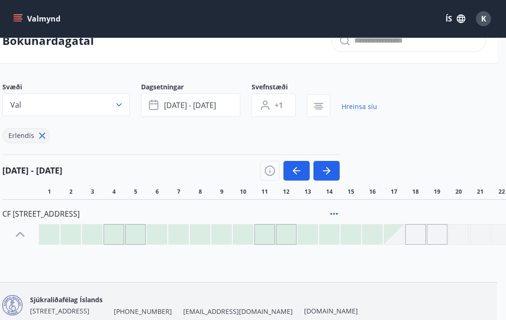
click at [298, 173] on icon "button" at bounding box center [296, 170] width 11 height 11
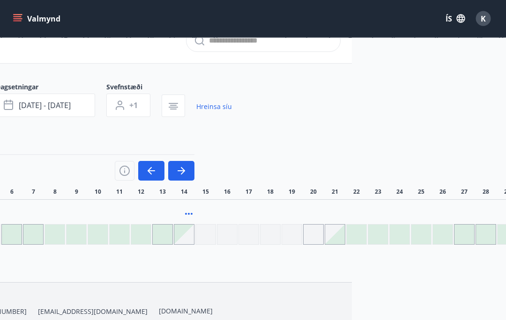
scroll to position [19, 187]
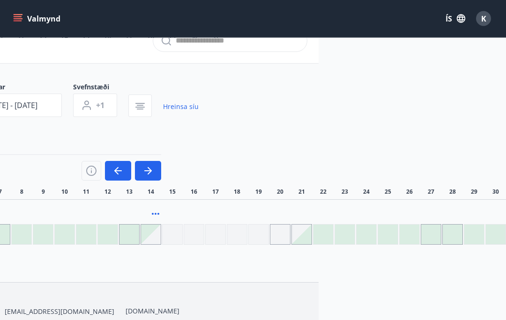
click at [305, 232] on div at bounding box center [302, 235] width 20 height 20
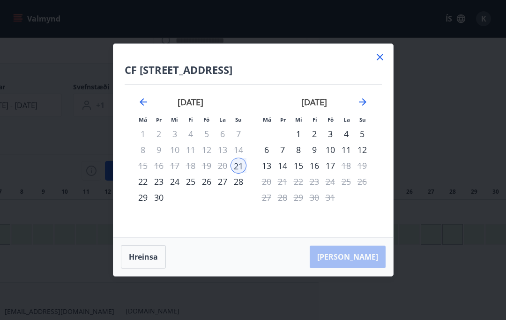
click at [240, 190] on div "28" at bounding box center [238, 182] width 16 height 16
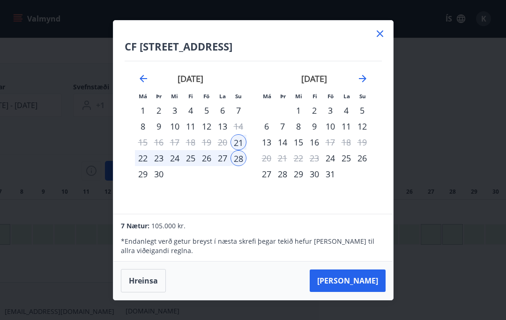
click at [375, 292] on button "[PERSON_NAME]" at bounding box center [348, 281] width 76 height 22
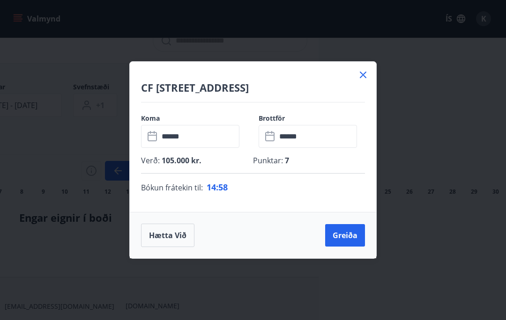
scroll to position [14, 187]
click at [357, 247] on button "Greiða" at bounding box center [345, 235] width 40 height 22
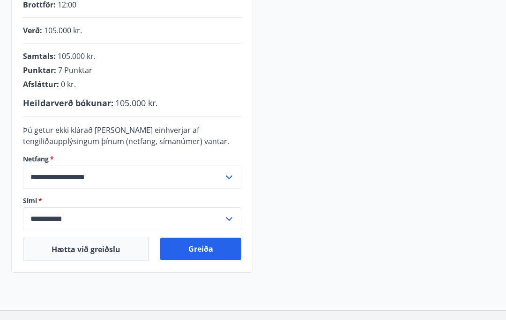
scroll to position [218, 0]
click at [215, 253] on button "Greiða" at bounding box center [200, 249] width 81 height 22
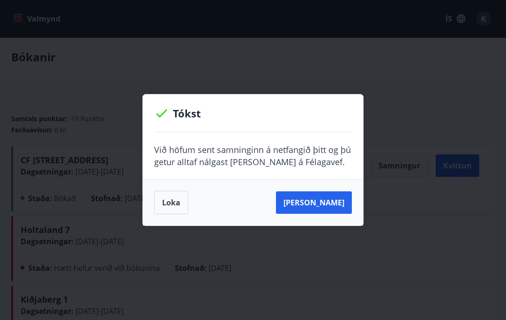
click at [334, 201] on button "[PERSON_NAME]" at bounding box center [314, 203] width 76 height 22
click at [323, 193] on button "[PERSON_NAME]" at bounding box center [314, 203] width 76 height 22
click at [171, 203] on button "Loka" at bounding box center [171, 202] width 34 height 23
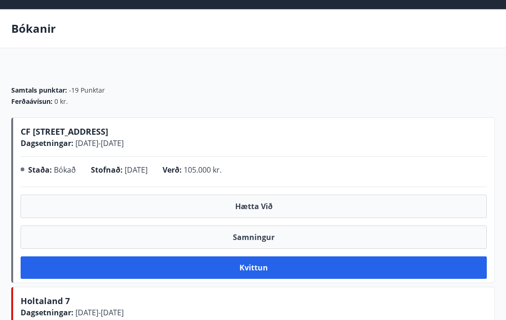
scroll to position [9, 0]
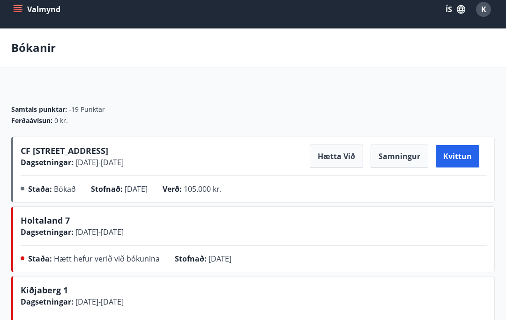
click at [108, 149] on span "CF [STREET_ADDRESS]" at bounding box center [65, 150] width 88 height 11
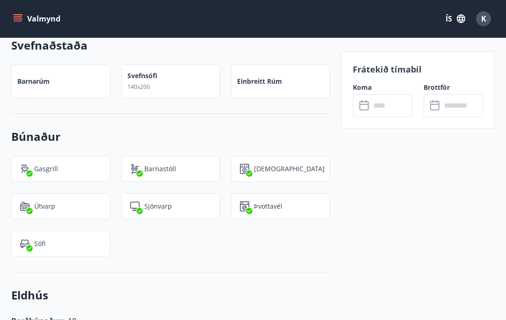
scroll to position [906, 0]
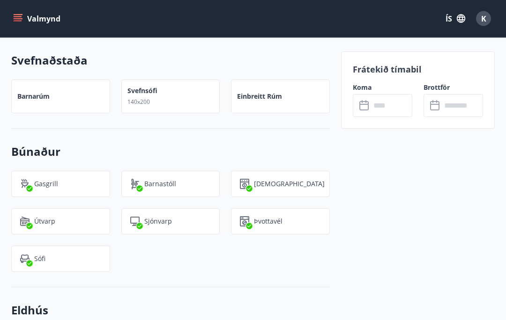
click at [15, 15] on icon "menu" at bounding box center [17, 18] width 9 height 9
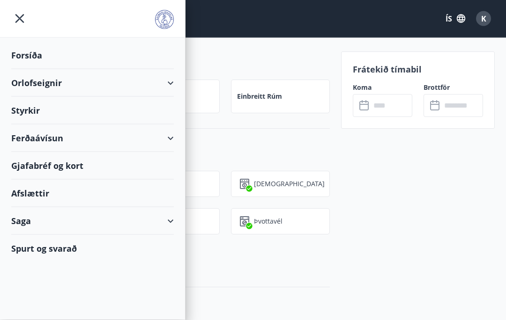
scroll to position [907, 0]
click at [41, 81] on div "Orlofseignir" at bounding box center [92, 83] width 163 height 28
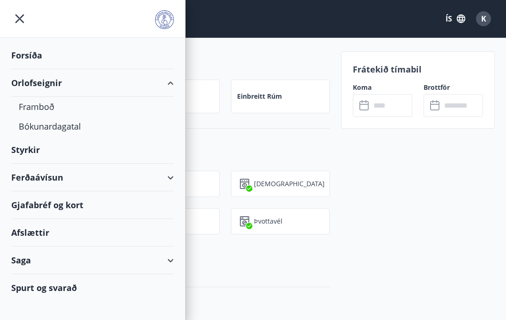
click at [57, 129] on div "Bókunardagatal" at bounding box center [93, 127] width 148 height 20
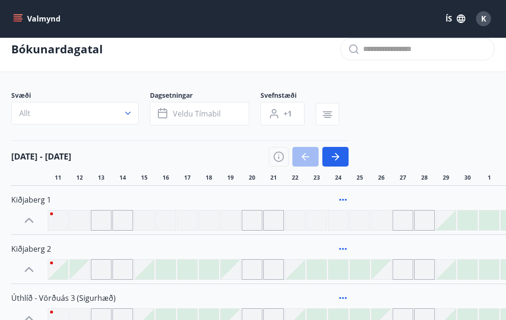
scroll to position [12, 0]
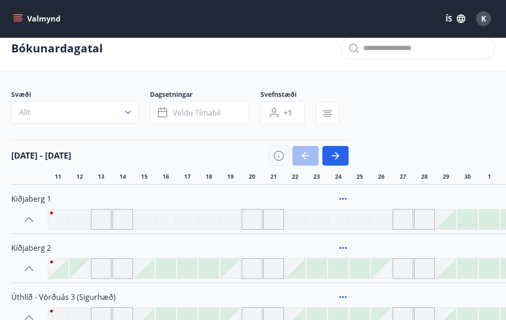
click at [88, 104] on button "Allt" at bounding box center [74, 112] width 127 height 22
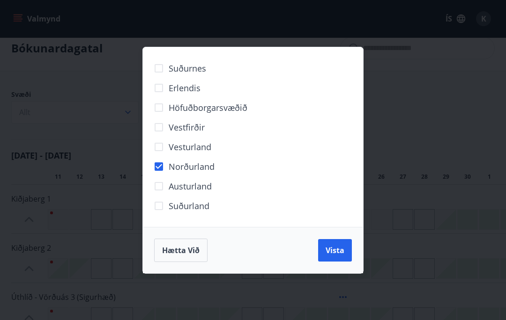
click at [337, 252] on span "Vista" at bounding box center [335, 250] width 19 height 10
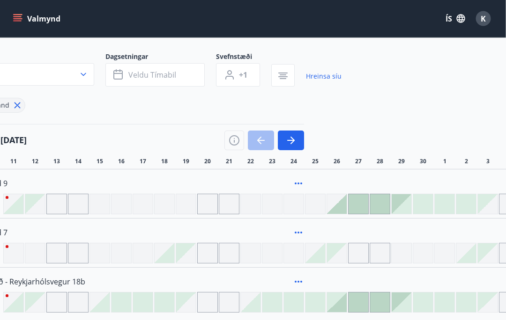
scroll to position [49, 0]
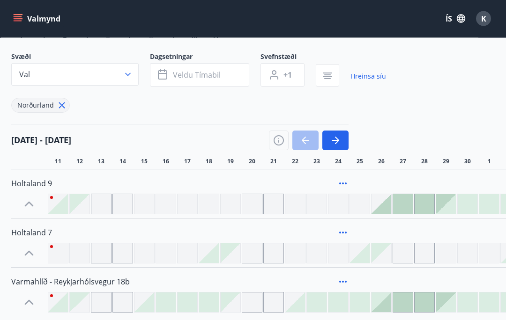
click at [57, 105] on icon at bounding box center [62, 106] width 10 height 10
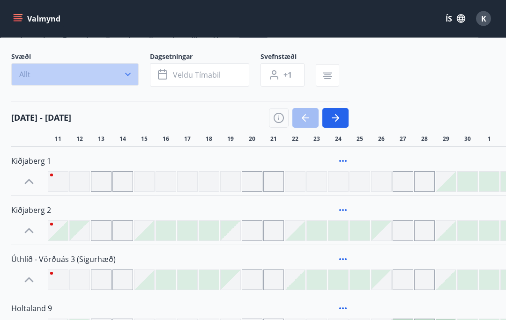
click at [127, 73] on icon "button" at bounding box center [127, 74] width 9 height 9
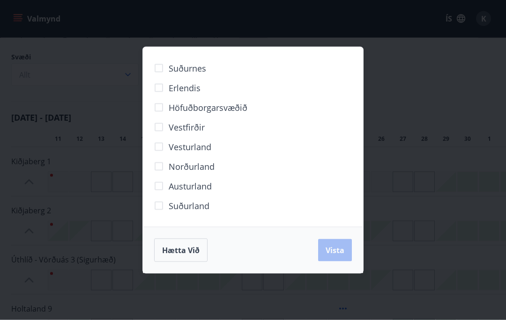
scroll to position [50, 0]
click at [346, 262] on button "Vista" at bounding box center [335, 250] width 34 height 22
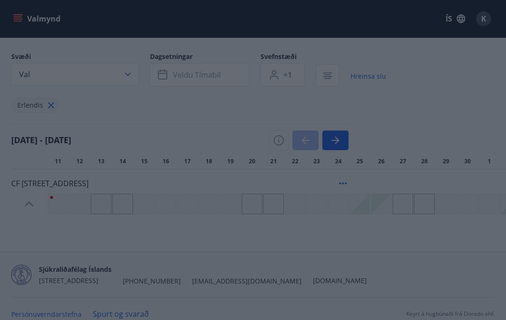
scroll to position [19, 0]
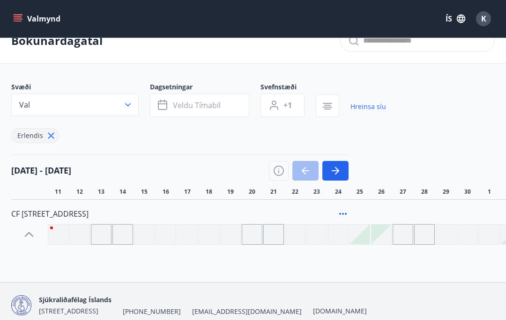
click at [338, 171] on icon "button" at bounding box center [335, 171] width 7 height 1
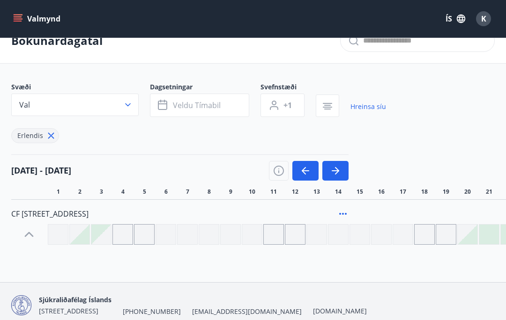
click at [341, 170] on icon "button" at bounding box center [335, 170] width 11 height 11
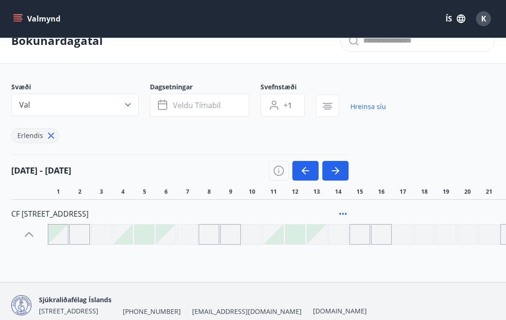
click at [341, 170] on icon "button" at bounding box center [335, 170] width 11 height 11
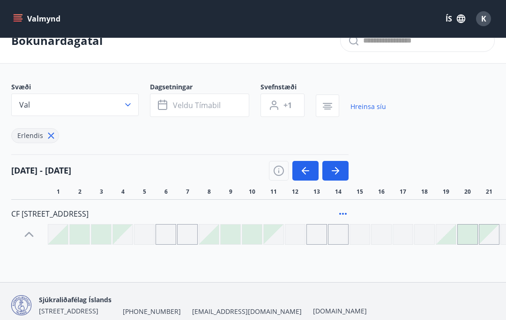
click at [342, 166] on button "button" at bounding box center [335, 171] width 26 height 20
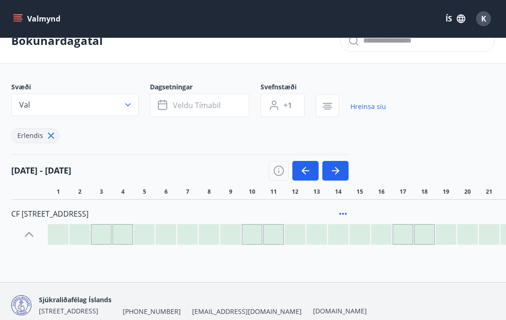
click at [342, 165] on button "button" at bounding box center [335, 171] width 26 height 20
click at [342, 169] on button "button" at bounding box center [335, 171] width 26 height 20
click at [342, 170] on button "button" at bounding box center [335, 171] width 26 height 20
click at [304, 171] on icon "button" at bounding box center [305, 171] width 7 height 1
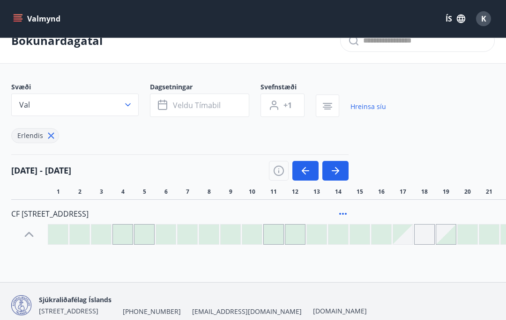
click at [342, 167] on button "button" at bounding box center [335, 171] width 26 height 20
click at [335, 168] on icon "button" at bounding box center [335, 170] width 11 height 11
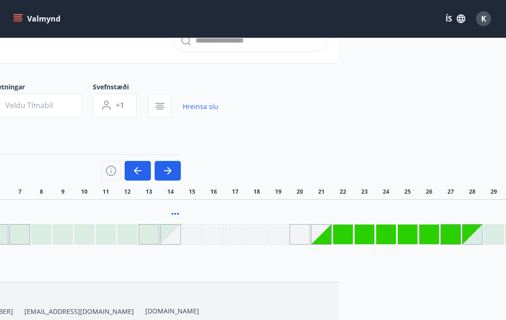
scroll to position [19, 187]
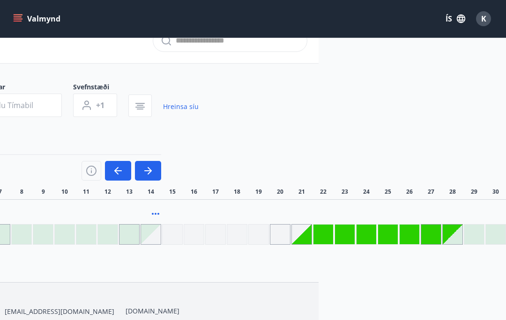
click at [153, 169] on icon "button" at bounding box center [147, 170] width 11 height 11
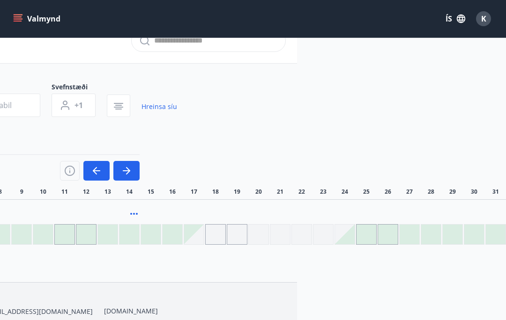
scroll to position [19, 208]
click at [122, 166] on icon "button" at bounding box center [127, 170] width 11 height 11
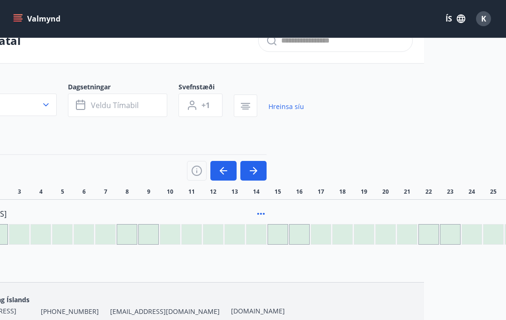
scroll to position [19, 209]
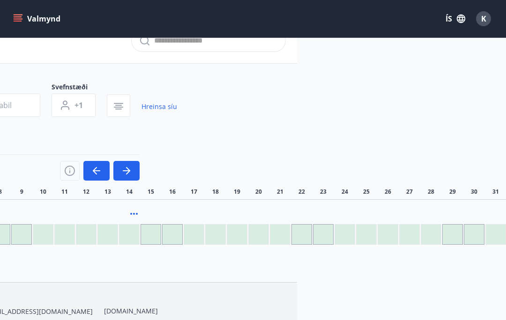
click at [121, 166] on icon "button" at bounding box center [126, 170] width 11 height 11
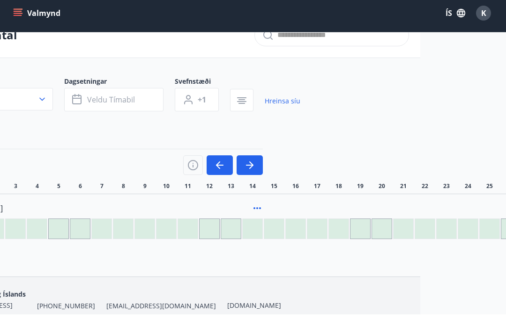
scroll to position [19, 187]
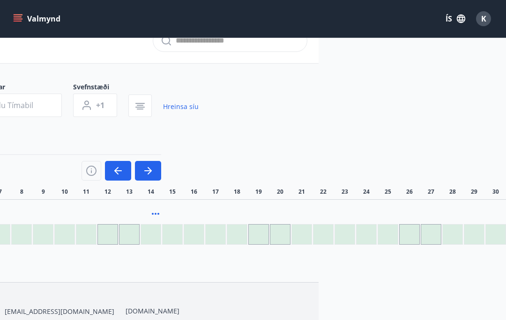
click at [152, 164] on button "button" at bounding box center [148, 171] width 26 height 20
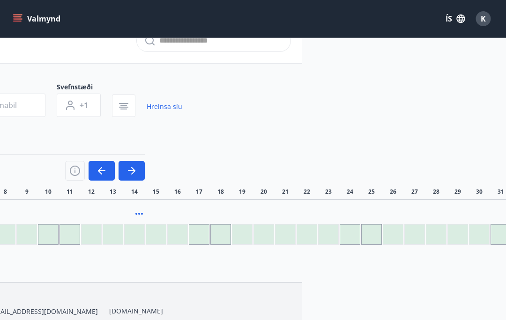
scroll to position [19, 209]
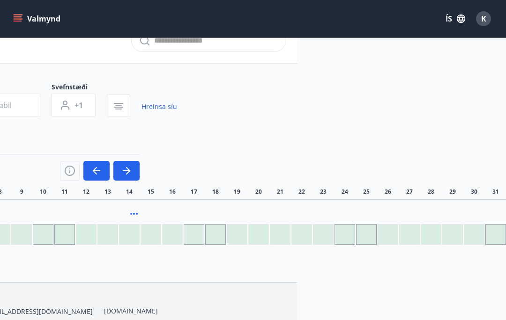
click at [128, 167] on icon "button" at bounding box center [126, 170] width 11 height 11
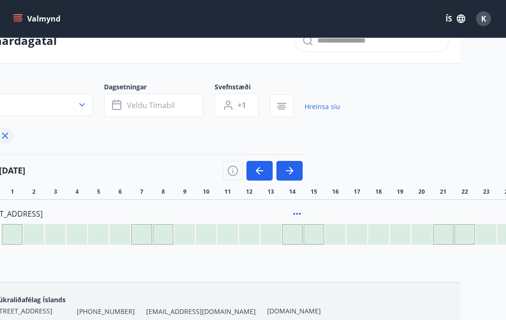
scroll to position [19, 0]
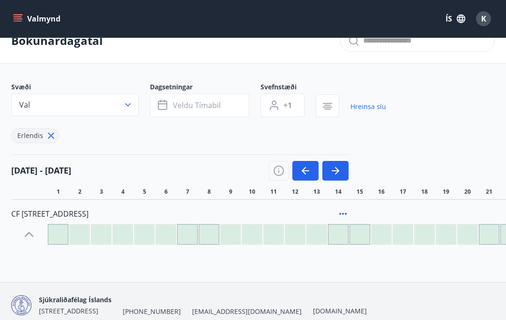
click at [54, 170] on h4 "[DATE] - [DATE]" at bounding box center [41, 170] width 60 height 12
click at [340, 166] on icon "button" at bounding box center [335, 170] width 11 height 11
click at [304, 165] on icon "button" at bounding box center [305, 170] width 11 height 11
click at [303, 165] on icon "button" at bounding box center [305, 170] width 11 height 11
click at [190, 155] on div "[DATE] - [DATE]" at bounding box center [179, 168] width 337 height 26
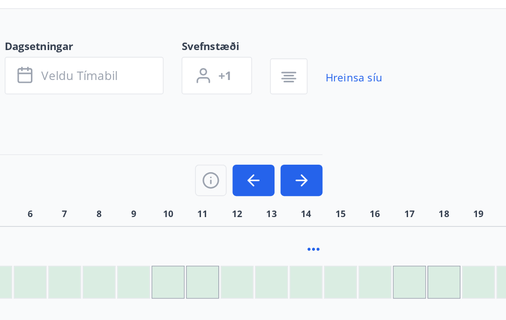
click at [302, 167] on icon "button" at bounding box center [304, 170] width 4 height 7
click at [300, 165] on icon "button" at bounding box center [305, 170] width 11 height 11
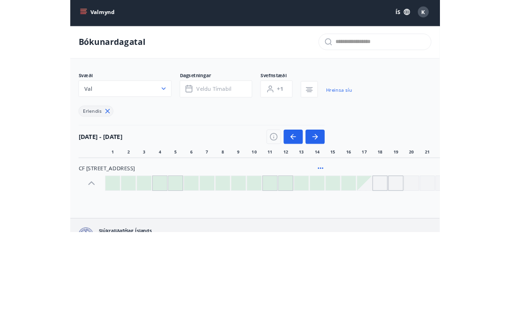
scroll to position [17, 0]
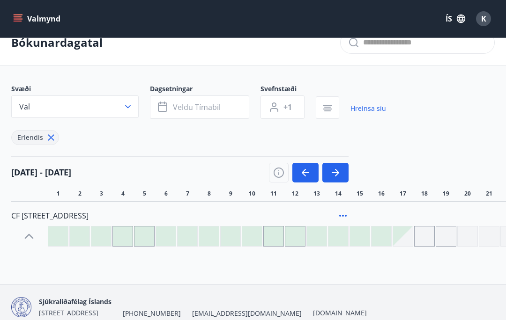
click at [305, 171] on icon "button" at bounding box center [305, 172] width 11 height 11
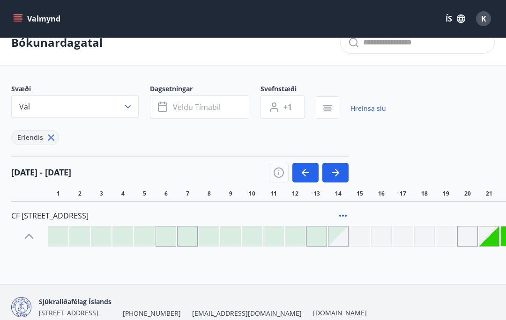
click at [303, 172] on icon "button" at bounding box center [304, 172] width 4 height 7
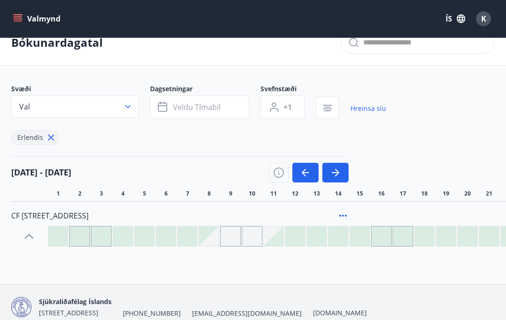
click at [302, 172] on icon "button" at bounding box center [305, 172] width 11 height 11
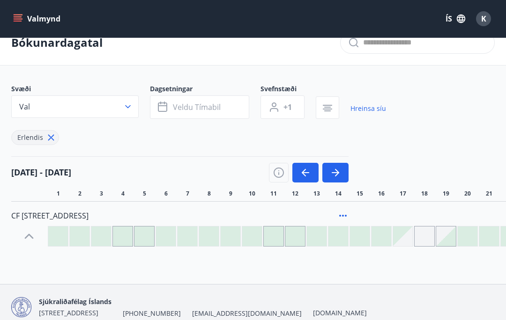
click at [307, 171] on icon "button" at bounding box center [305, 172] width 11 height 11
click at [306, 171] on icon "button" at bounding box center [305, 172] width 11 height 11
click at [305, 174] on icon "button" at bounding box center [305, 172] width 11 height 11
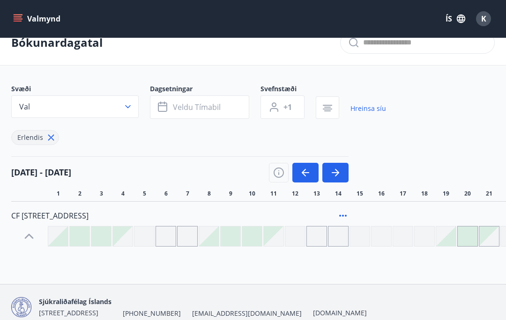
click at [306, 171] on icon "button" at bounding box center [305, 172] width 11 height 11
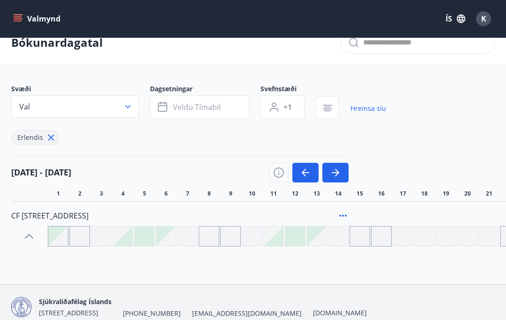
click at [344, 166] on button "button" at bounding box center [335, 173] width 26 height 20
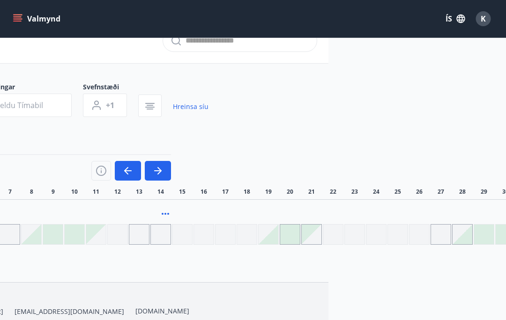
scroll to position [19, 209]
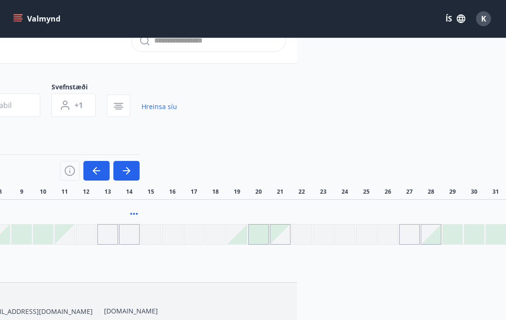
click at [272, 293] on div "Sjúkraliðafélag Íslands [STREET_ADDRESS] [PHONE_NUMBER] [EMAIL_ADDRESS][DOMAIN_…" at bounding box center [43, 305] width 483 height 45
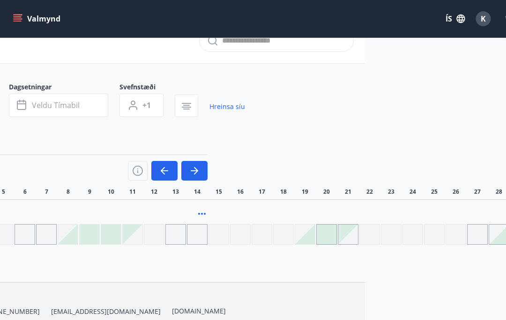
scroll to position [19, 0]
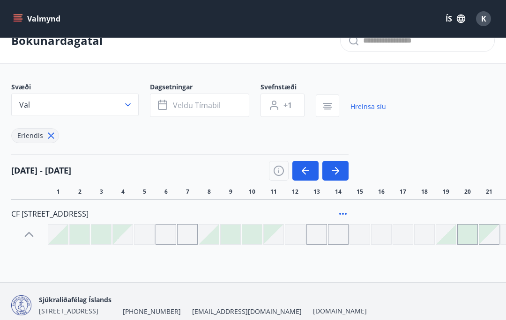
click at [305, 165] on button "button" at bounding box center [305, 171] width 26 height 20
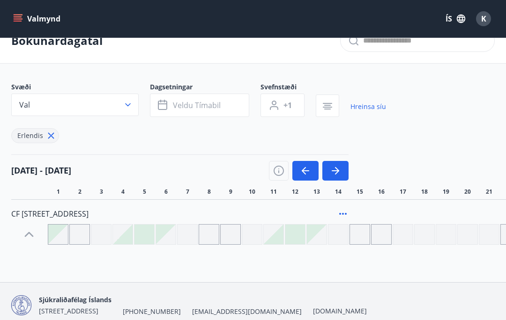
click at [333, 171] on icon "button" at bounding box center [335, 171] width 7 height 1
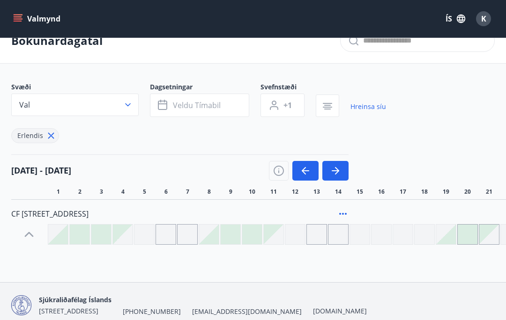
click at [310, 166] on icon "button" at bounding box center [305, 170] width 11 height 11
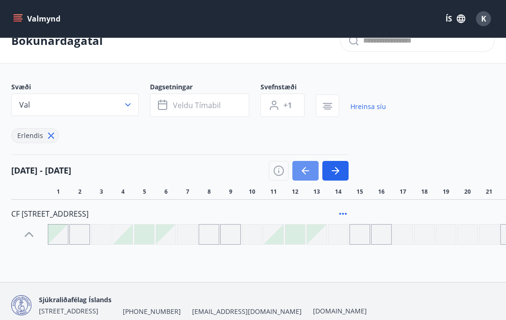
click at [308, 168] on icon "button" at bounding box center [305, 170] width 11 height 11
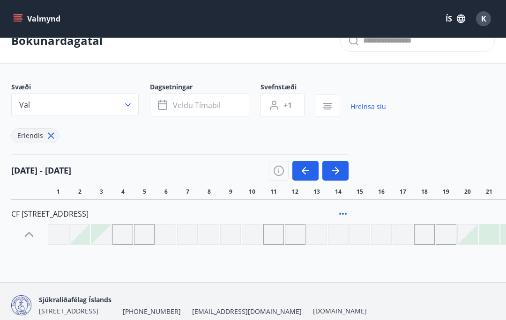
click at [337, 171] on icon "button" at bounding box center [335, 171] width 7 height 1
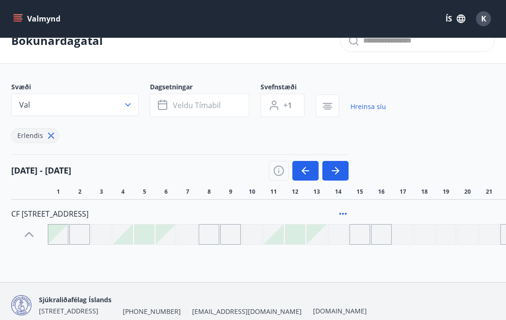
click at [335, 166] on icon "button" at bounding box center [335, 170] width 11 height 11
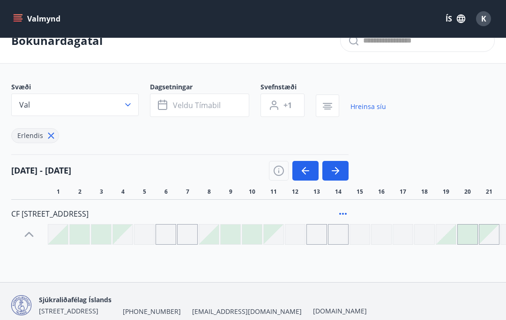
click at [62, 238] on div at bounding box center [58, 235] width 20 height 20
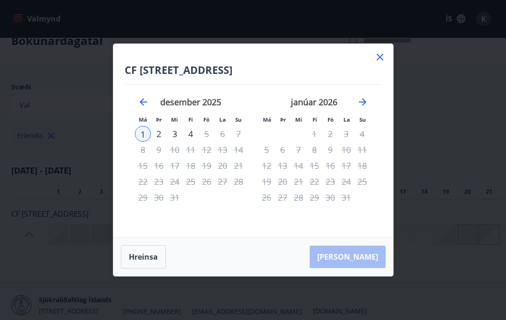
click at [143, 142] on div "1" at bounding box center [143, 134] width 16 height 16
click at [192, 142] on div "4" at bounding box center [191, 134] width 16 height 16
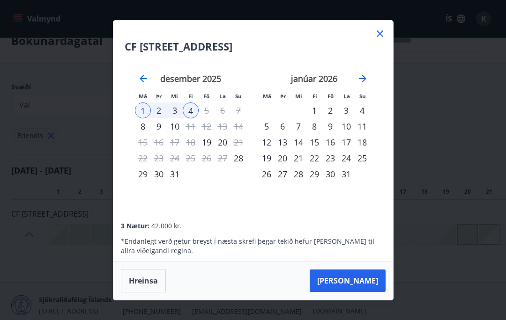
click at [384, 39] on icon at bounding box center [379, 33] width 11 height 11
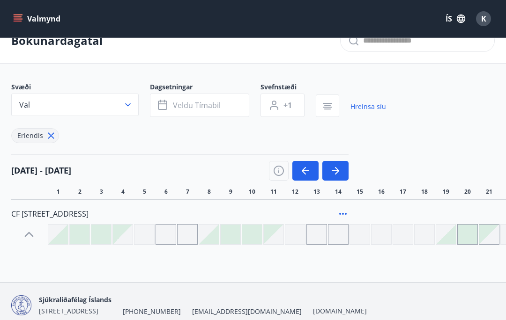
click at [480, 18] on div "K" at bounding box center [483, 18] width 15 height 15
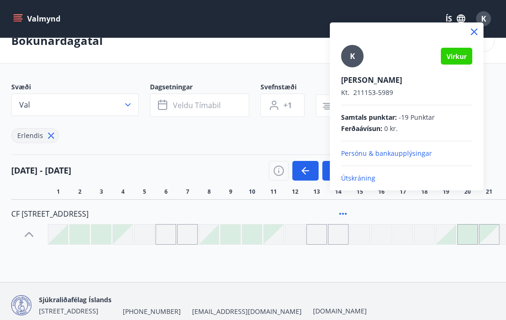
click at [461, 286] on div at bounding box center [253, 160] width 506 height 320
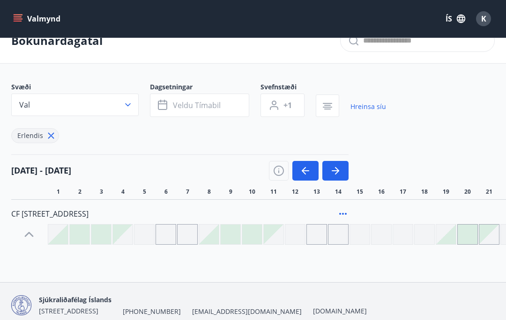
click at [308, 166] on icon "button" at bounding box center [305, 170] width 11 height 11
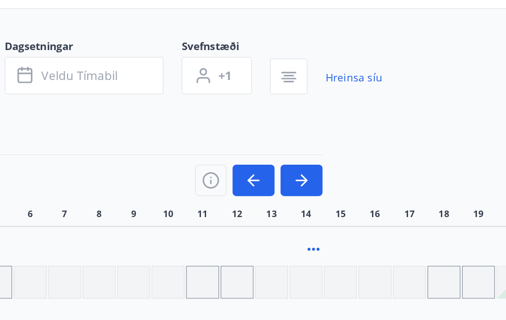
click at [322, 161] on button "button" at bounding box center [335, 171] width 26 height 20
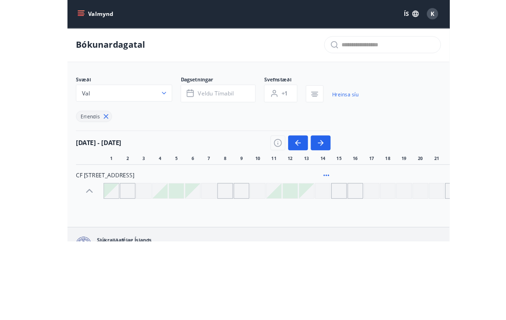
scroll to position [18, 0]
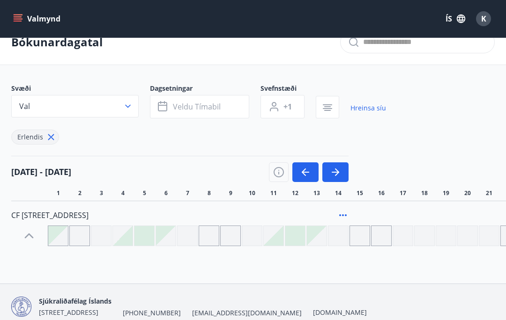
click at [297, 169] on button "button" at bounding box center [305, 173] width 26 height 20
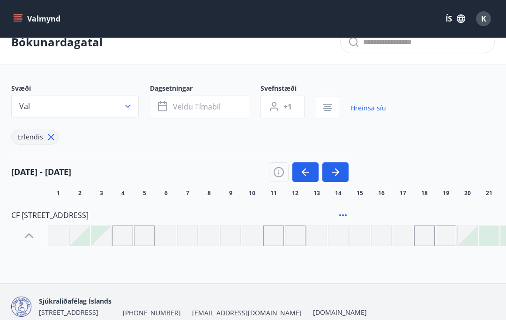
click at [302, 177] on icon "button" at bounding box center [305, 172] width 11 height 11
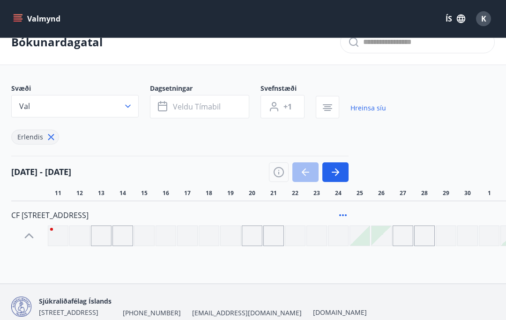
click at [299, 179] on div at bounding box center [309, 173] width 80 height 20
click at [298, 176] on div at bounding box center [309, 173] width 80 height 20
click at [310, 170] on div at bounding box center [309, 173] width 80 height 20
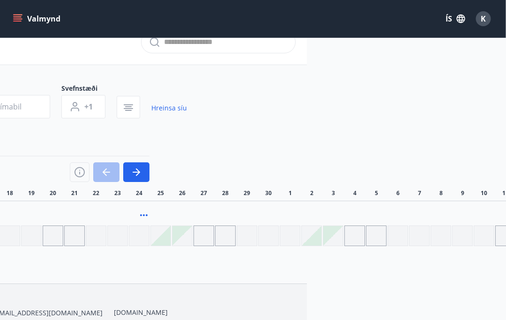
scroll to position [18, 209]
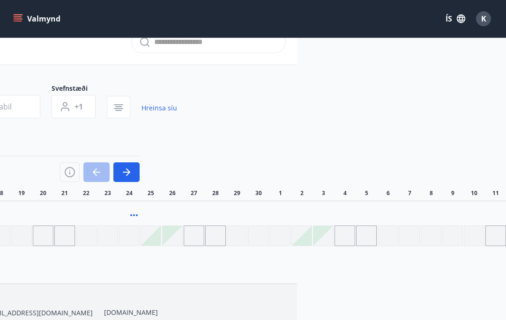
click at [128, 176] on icon "button" at bounding box center [126, 172] width 11 height 11
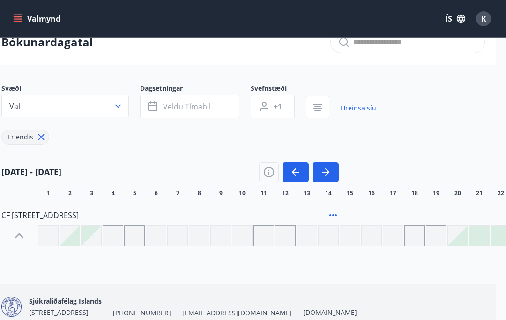
scroll to position [18, 0]
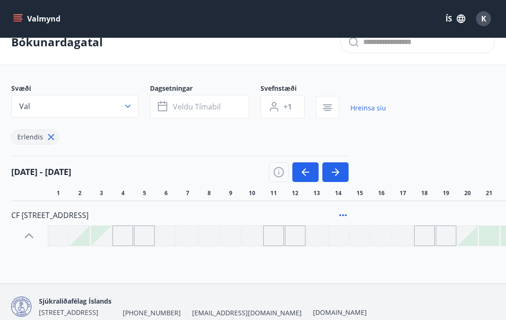
click at [117, 113] on button "Val" at bounding box center [74, 106] width 127 height 22
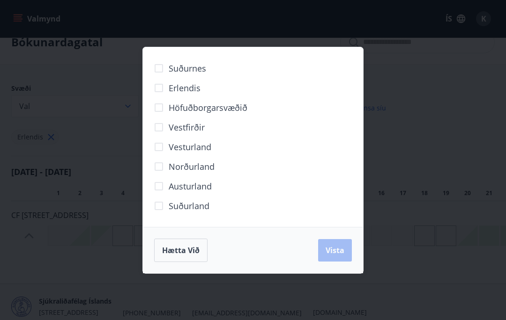
click at [424, 107] on div "Suðurnes Erlendis Höfuðborgarsvæðið [GEOGRAPHIC_DATA] [GEOGRAPHIC_DATA] [GEOGRA…" at bounding box center [253, 160] width 506 height 320
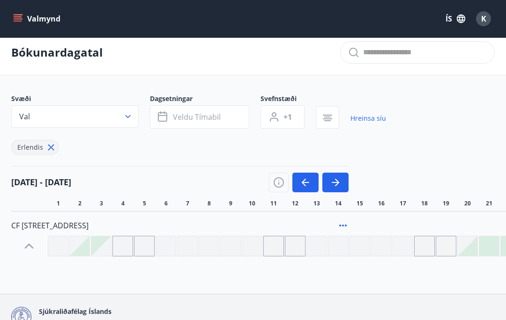
scroll to position [0, 0]
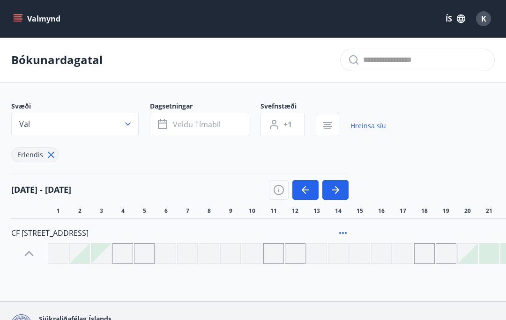
click at [28, 14] on button "Valmynd" at bounding box center [37, 18] width 53 height 17
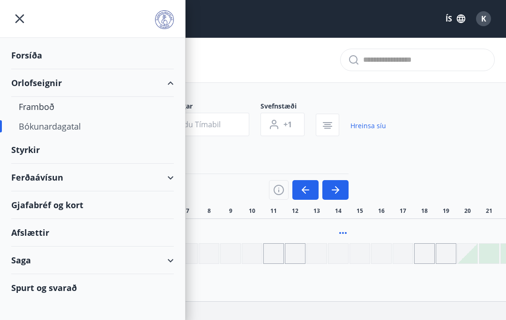
click at [482, 19] on span "K" at bounding box center [483, 19] width 5 height 10
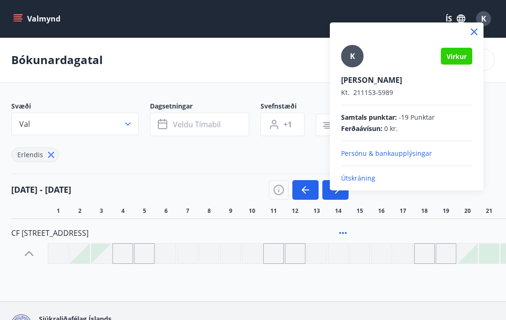
click at [215, 57] on div at bounding box center [253, 160] width 506 height 320
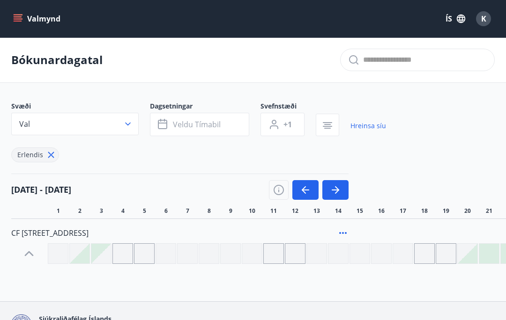
click at [54, 149] on div "Erlendis" at bounding box center [35, 155] width 48 height 15
click at [53, 152] on icon at bounding box center [51, 155] width 10 height 10
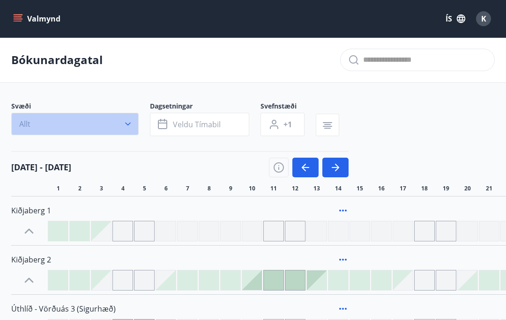
click at [123, 129] on button "Allt" at bounding box center [74, 124] width 127 height 22
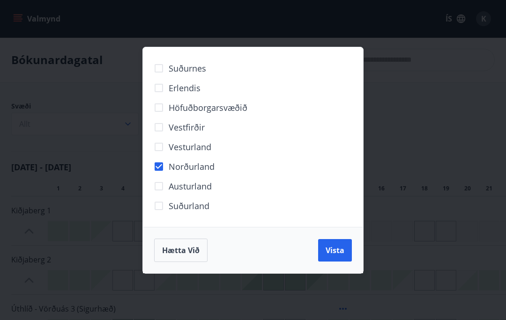
click at [331, 253] on span "Vista" at bounding box center [335, 250] width 19 height 10
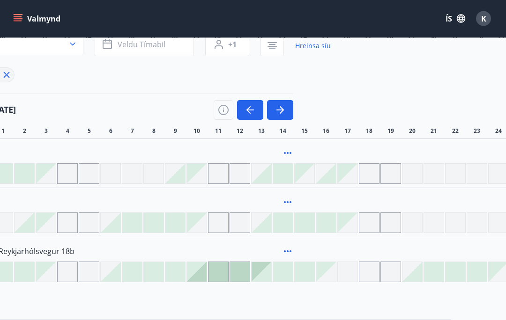
scroll to position [80, 55]
click at [285, 111] on icon "button" at bounding box center [280, 109] width 11 height 11
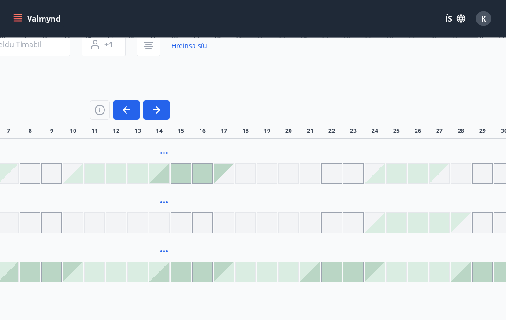
scroll to position [80, 187]
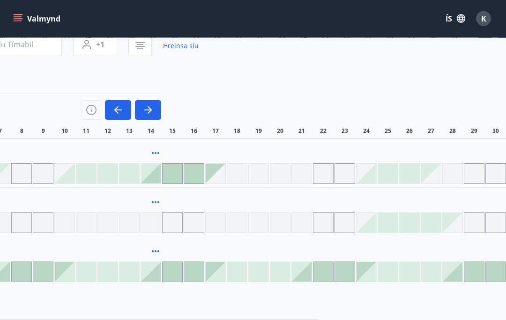
click at [158, 111] on button "button" at bounding box center [148, 111] width 26 height 20
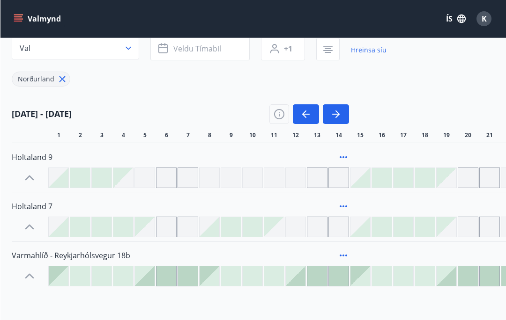
scroll to position [76, 0]
click at [304, 115] on icon "button" at bounding box center [304, 113] width 4 height 7
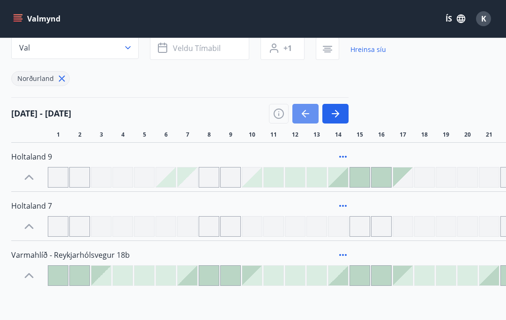
click at [309, 114] on icon "button" at bounding box center [305, 113] width 7 height 1
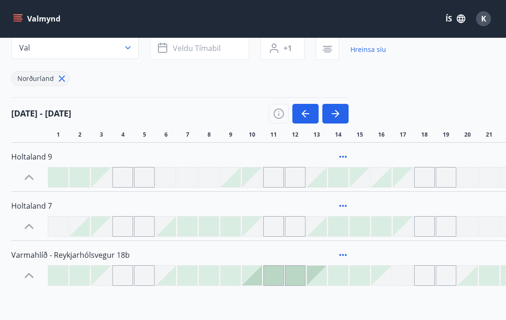
click at [346, 109] on button "button" at bounding box center [335, 114] width 26 height 20
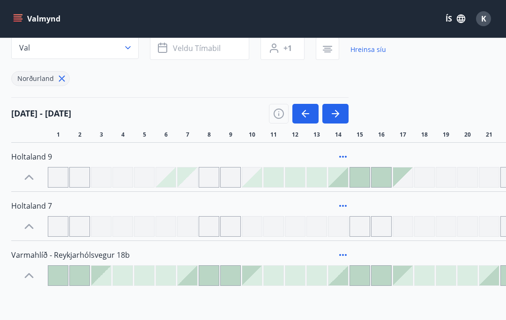
click at [336, 111] on icon "button" at bounding box center [337, 113] width 4 height 7
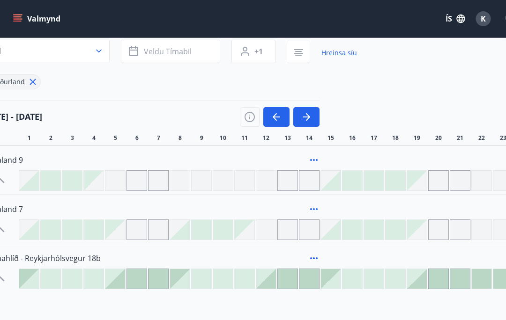
scroll to position [73, 0]
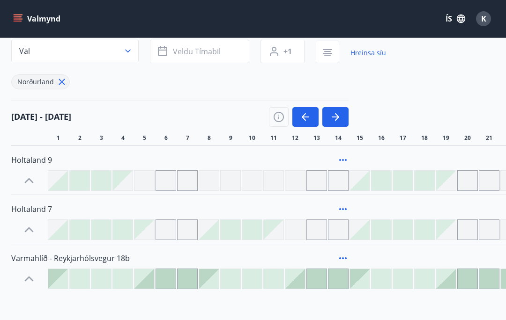
click at [308, 114] on icon "button" at bounding box center [305, 116] width 11 height 11
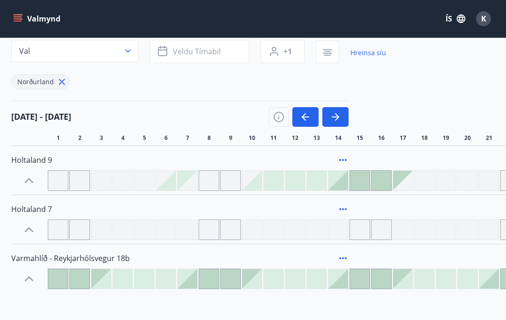
click at [311, 113] on button "button" at bounding box center [305, 117] width 26 height 20
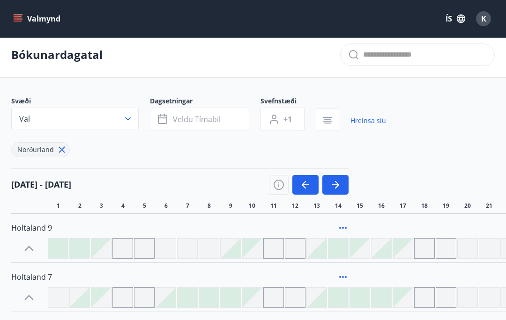
scroll to position [0, 0]
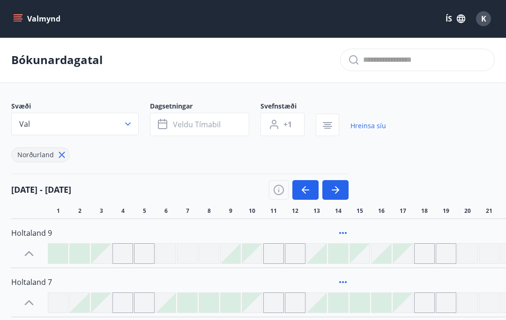
click at [19, 20] on icon "menu" at bounding box center [17, 18] width 9 height 9
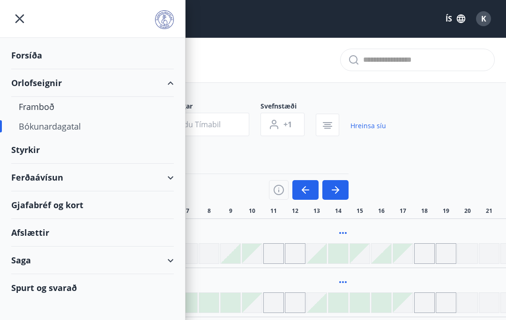
click at [168, 176] on div "Ferðaávísun" at bounding box center [92, 178] width 163 height 28
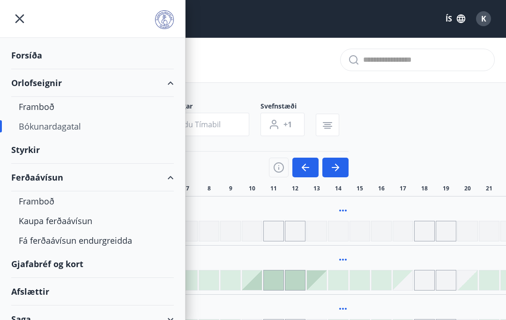
click at [56, 172] on div "Ferðaávísun" at bounding box center [92, 178] width 163 height 28
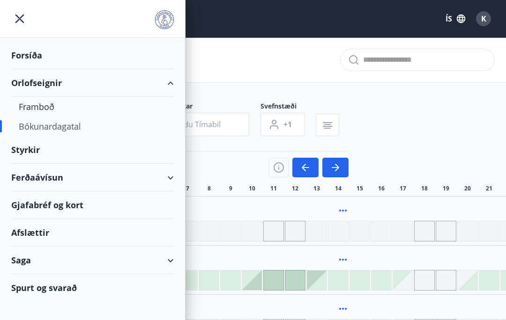
click at [51, 201] on div "Gjafabréf og kort" at bounding box center [92, 206] width 163 height 28
